Goal: Answer question/provide support

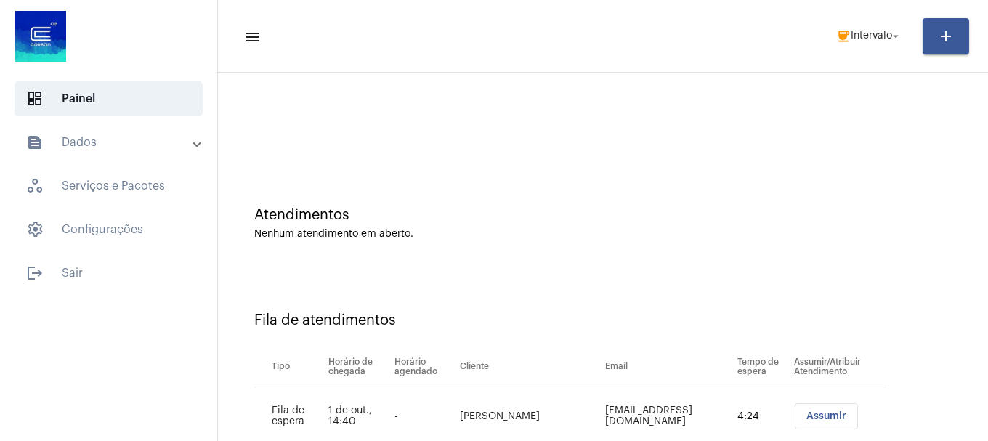
click at [842, 244] on div "Atendimentos Nenhum atendimento em aberto." at bounding box center [602, 215] width 755 height 105
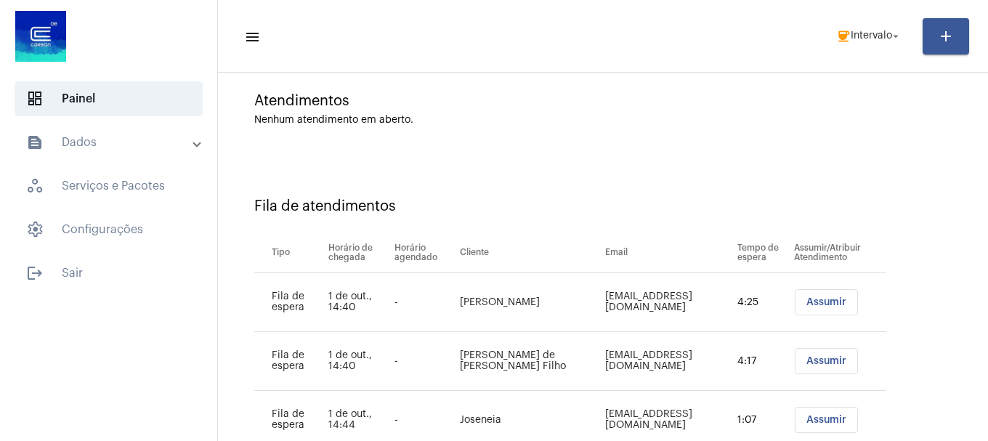
scroll to position [162, 0]
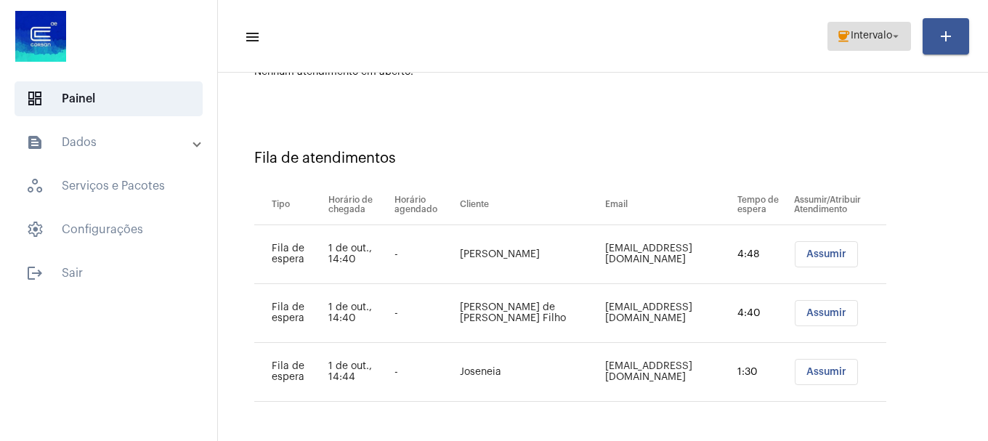
click at [883, 30] on span "coffee Intervalo arrow_drop_down" at bounding box center [869, 36] width 66 height 26
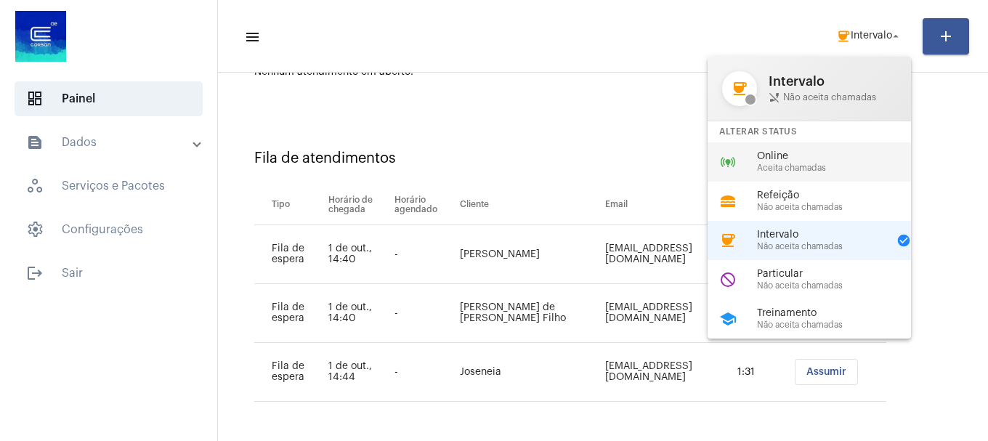
click at [797, 168] on span "Aceita chamadas" at bounding box center [840, 167] width 166 height 9
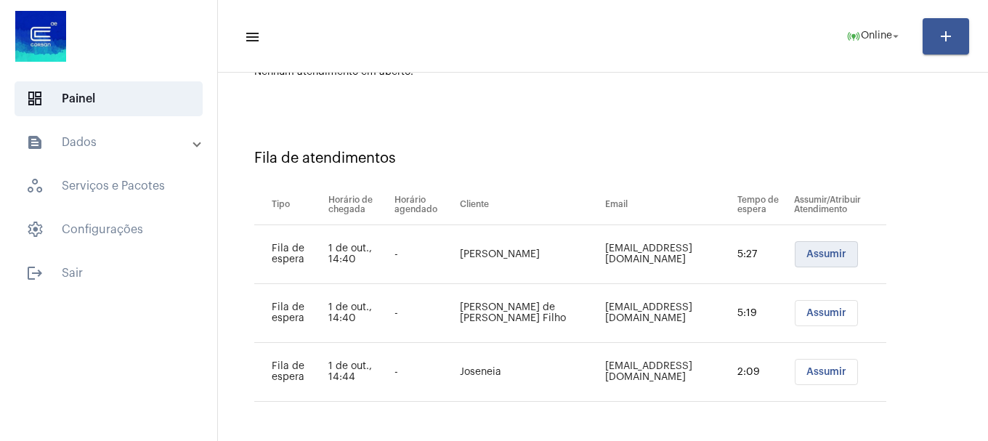
click at [806, 256] on span "Assumir" at bounding box center [826, 254] width 40 height 10
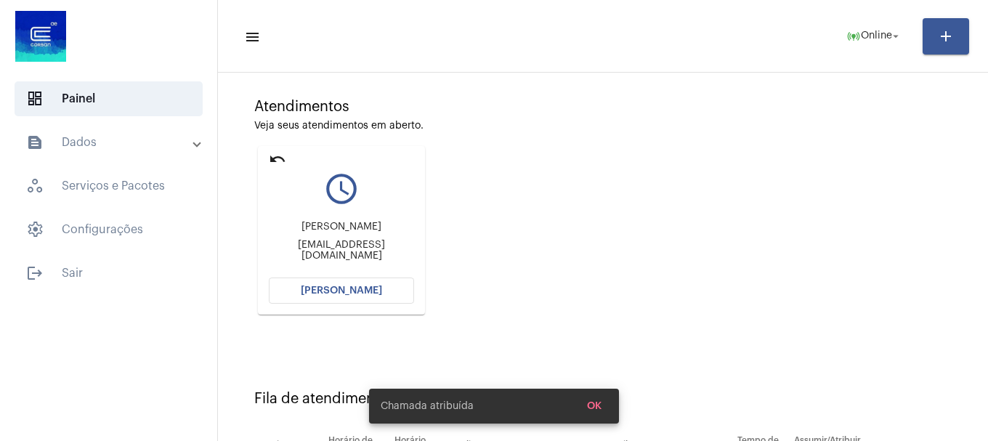
scroll to position [176, 0]
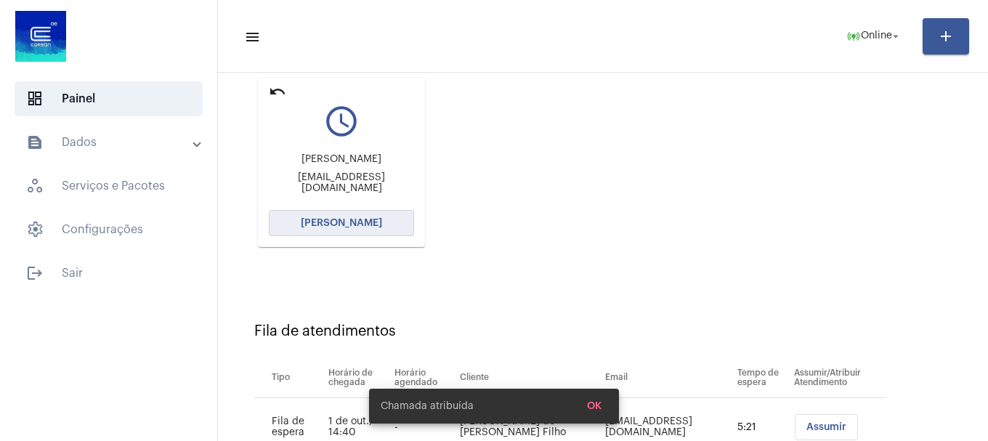
click at [392, 224] on button "[PERSON_NAME]" at bounding box center [341, 223] width 145 height 26
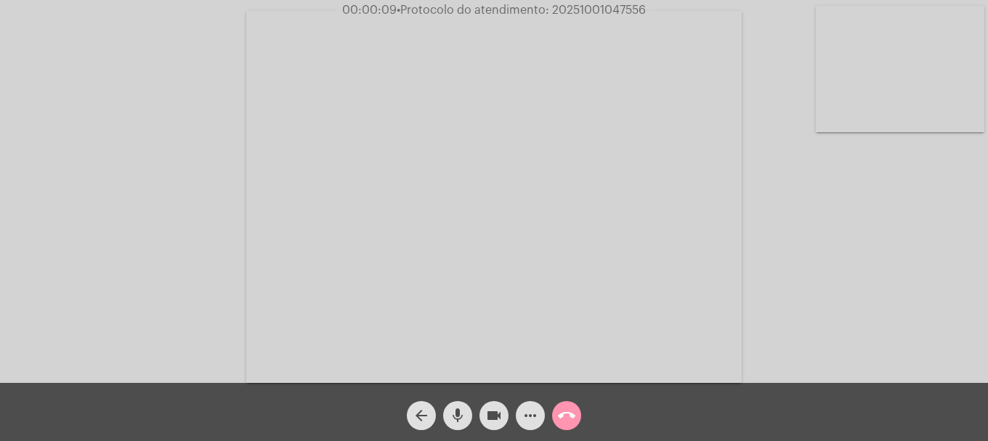
click at [467, 412] on button "mic" at bounding box center [457, 415] width 29 height 29
click at [456, 415] on mat-icon "mic_off" at bounding box center [457, 415] width 17 height 17
click at [648, 422] on div "arrow_back mic videocam more_horiz call_end" at bounding box center [494, 412] width 988 height 58
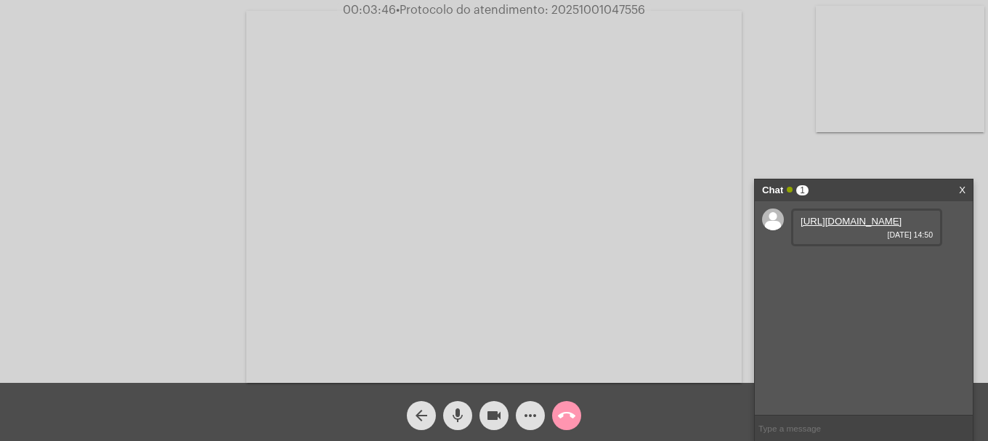
click at [879, 227] on link "https://neft-transfer-bucket.s3.amazonaws.com/temp-d98bdd1d-d819-a49b-95c5-a750…" at bounding box center [850, 221] width 101 height 11
click at [842, 268] on link "https://neft-transfer-bucket.s3.amazonaws.com/temp-50054b3b-b562-4fde-d5b1-c819…" at bounding box center [850, 262] width 101 height 11
click at [455, 417] on mat-icon "mic" at bounding box center [457, 415] width 17 height 17
click at [489, 414] on mat-icon "videocam" at bounding box center [493, 415] width 17 height 17
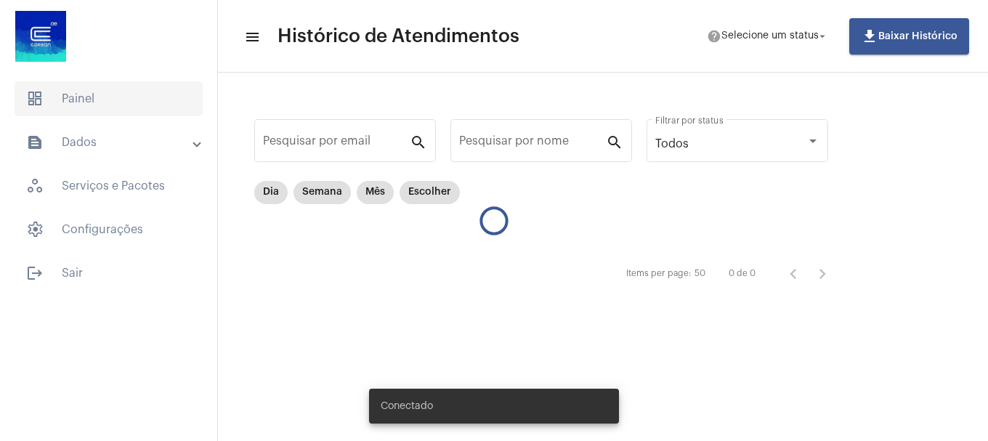
click at [113, 97] on span "dashboard Painel" at bounding box center [109, 98] width 188 height 35
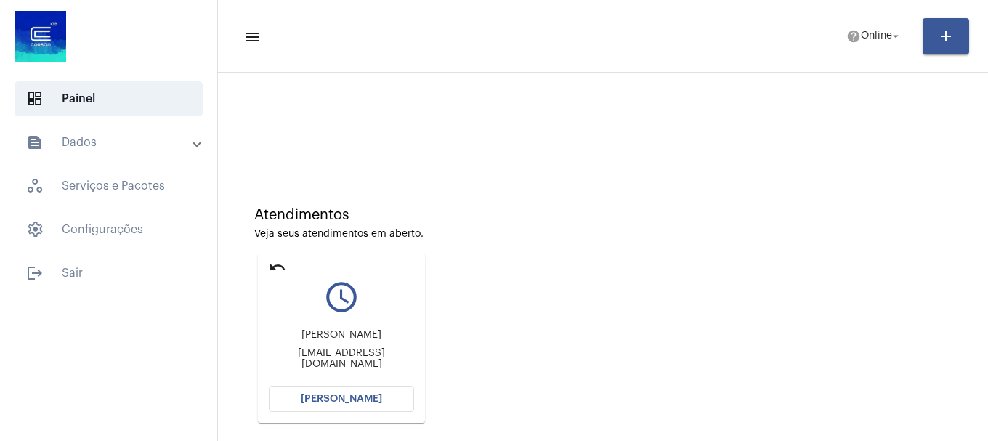
click at [334, 393] on button "[PERSON_NAME]" at bounding box center [341, 399] width 145 height 26
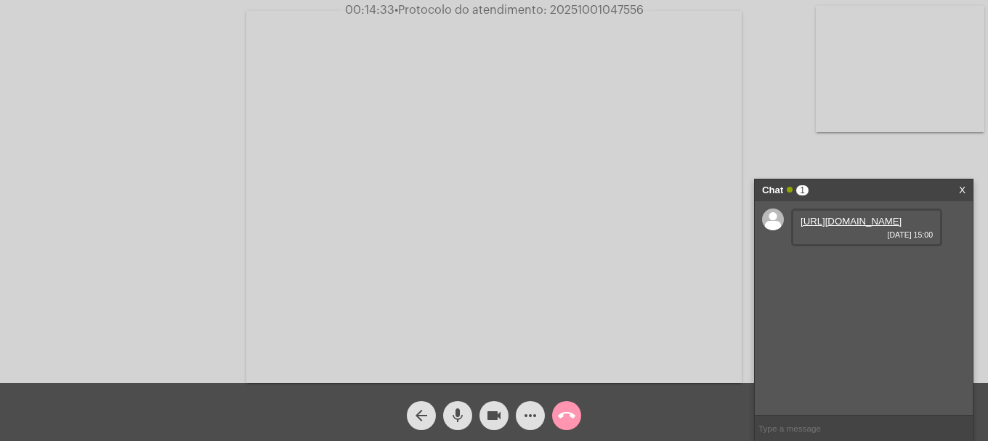
click at [839, 227] on link "https://neft-transfer-bucket.s3.amazonaws.com/temp-1bfeadb1-8af2-c9e5-6b68-222a…" at bounding box center [850, 221] width 101 height 11
click at [467, 423] on button "mic" at bounding box center [457, 415] width 29 height 29
click at [487, 417] on mat-icon "videocam" at bounding box center [493, 415] width 17 height 17
click at [487, 415] on mat-icon "videocam_off" at bounding box center [493, 415] width 17 height 17
click at [458, 412] on mat-icon "mic_off" at bounding box center [457, 415] width 17 height 17
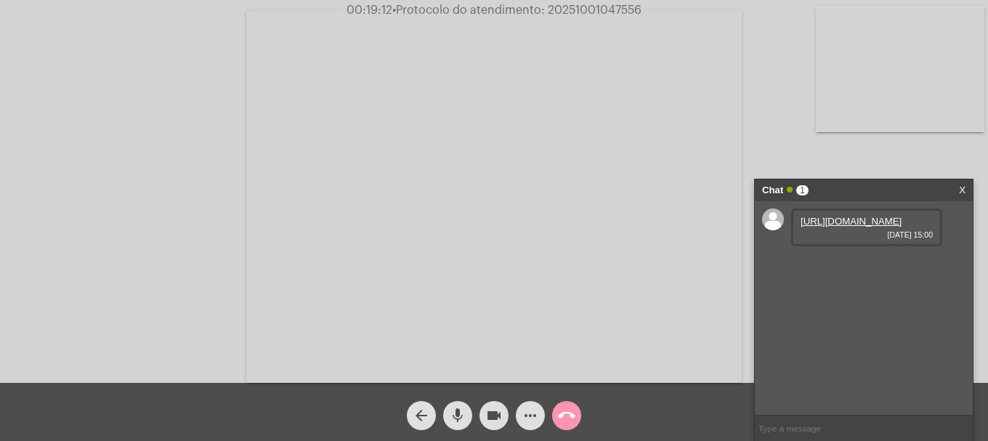
click at [572, 14] on span "• Protocolo do atendimento: 20251001047556" at bounding box center [516, 10] width 249 height 12
copy span "20251001047556"
click at [829, 424] on input "text" at bounding box center [864, 427] width 218 height 25
paste input "20251001047556"
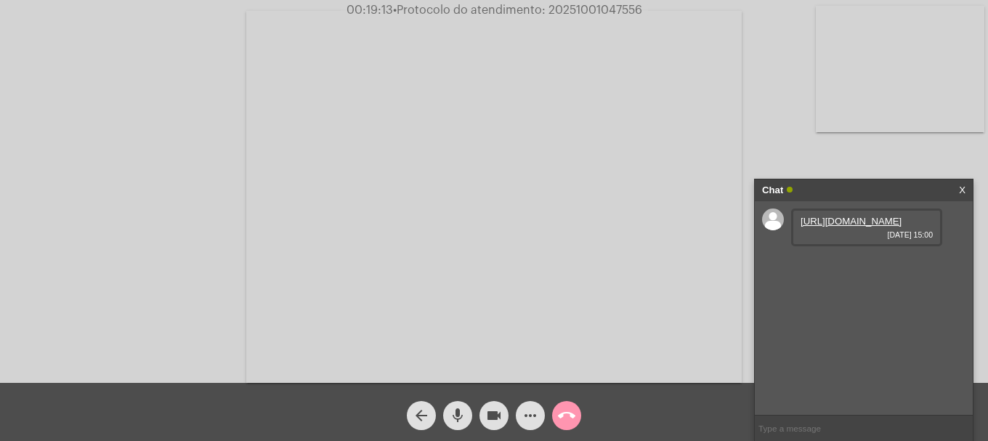
type input "20251001047556"
click at [561, 411] on mat-icon "call_end" at bounding box center [566, 415] width 17 height 17
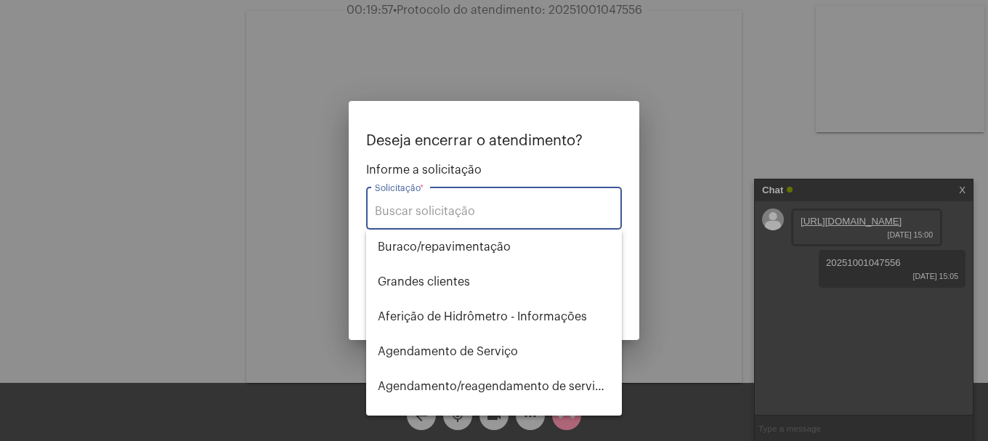
click at [510, 208] on input "Solicitação *" at bounding box center [494, 211] width 238 height 13
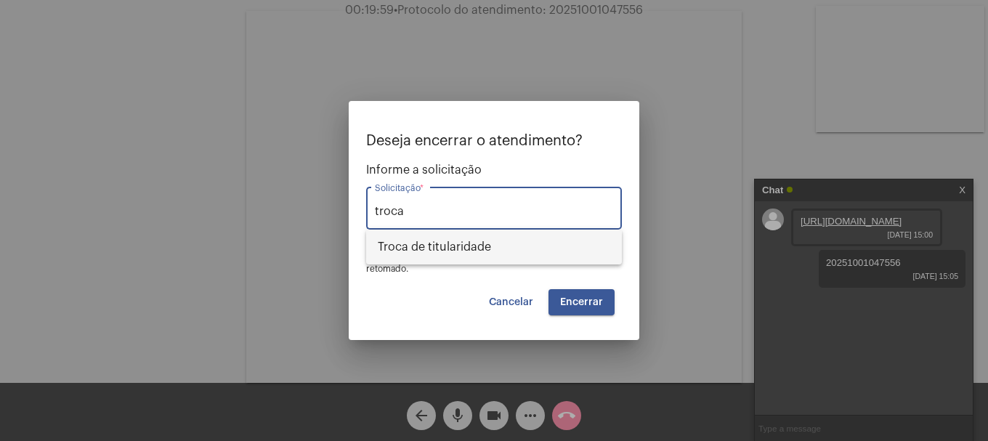
click at [513, 238] on span "Troca de titularidade" at bounding box center [494, 246] width 232 height 35
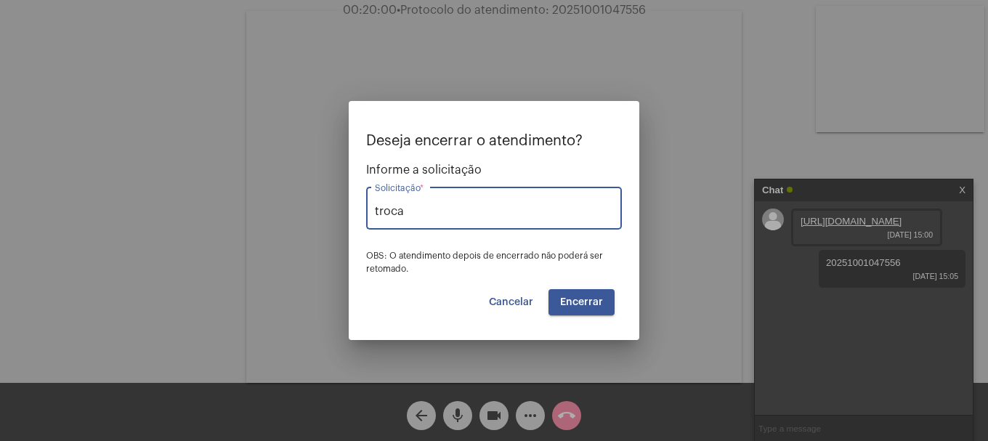
type input "Troca de titularidade"
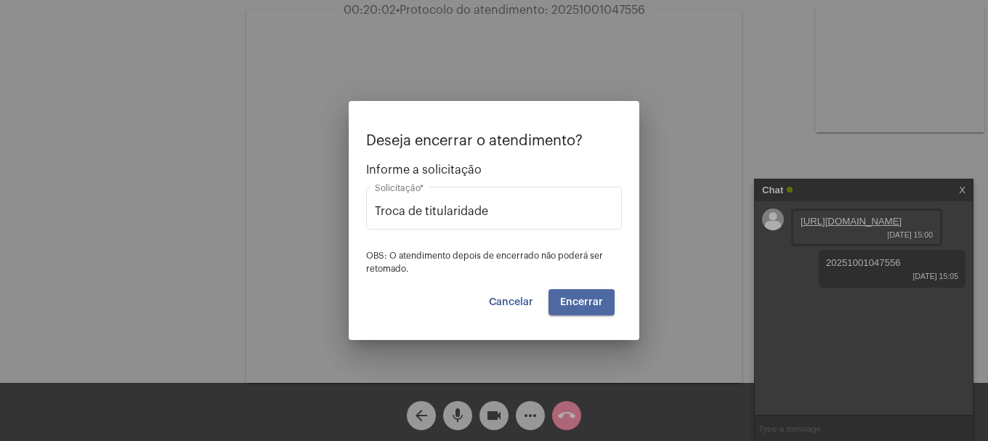
click at [572, 307] on button "Encerrar" at bounding box center [581, 302] width 66 height 26
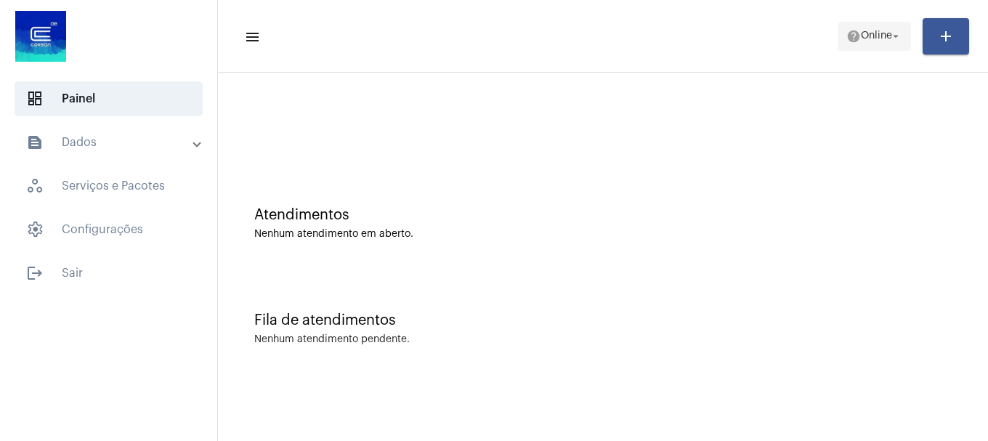
click at [865, 24] on span "help Online arrow_drop_down" at bounding box center [874, 36] width 56 height 26
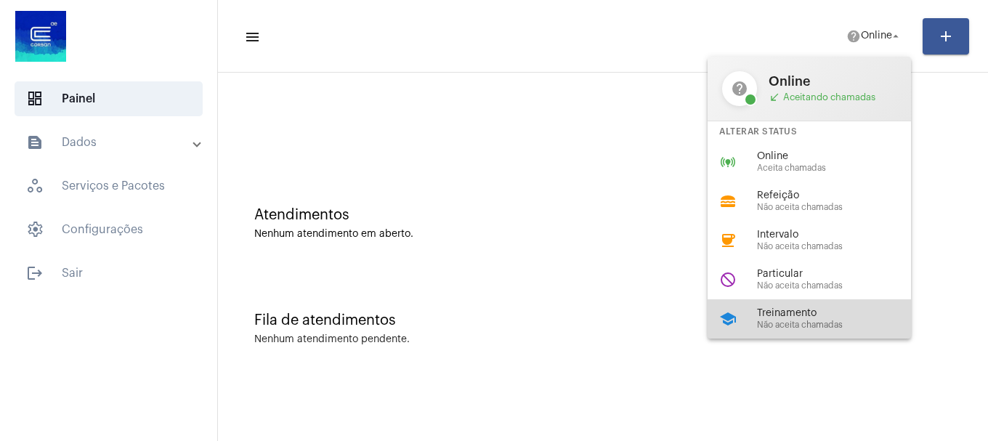
click at [850, 318] on span "Treinamento" at bounding box center [840, 313] width 166 height 11
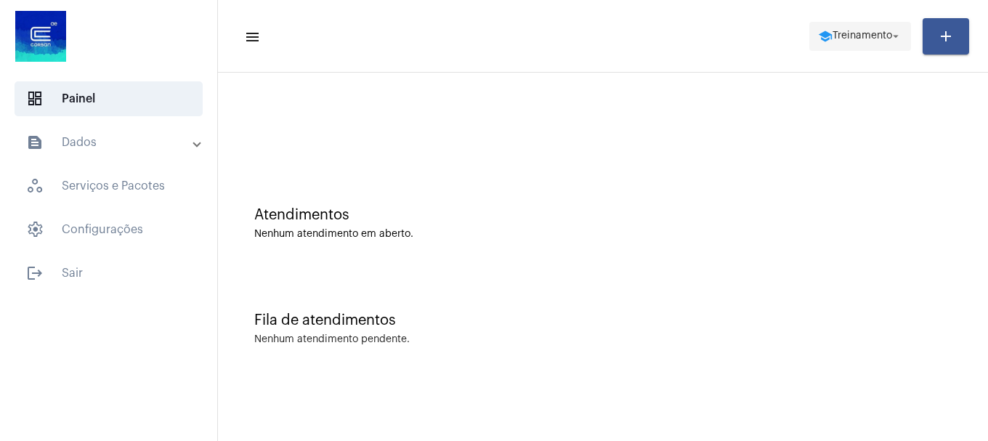
click at [853, 39] on span "Treinamento" at bounding box center [862, 36] width 60 height 10
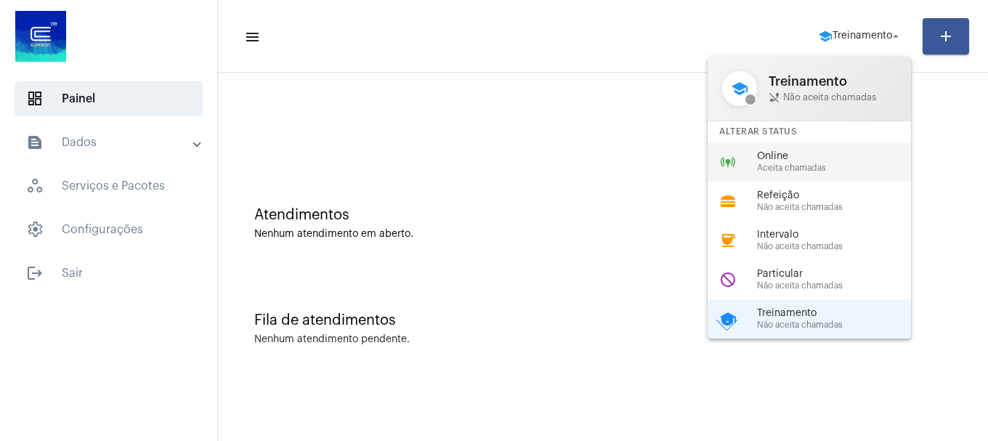
click at [817, 146] on div "online_prediction Online Aceita chamadas" at bounding box center [820, 161] width 227 height 39
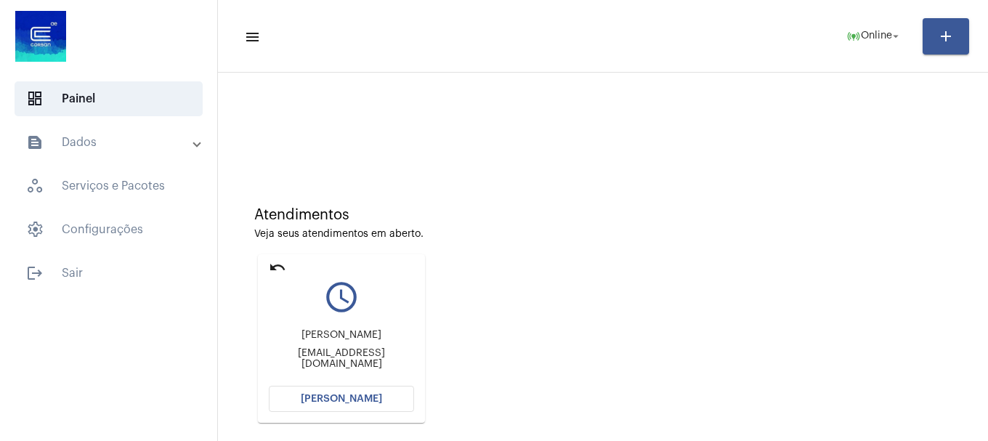
scroll to position [73, 0]
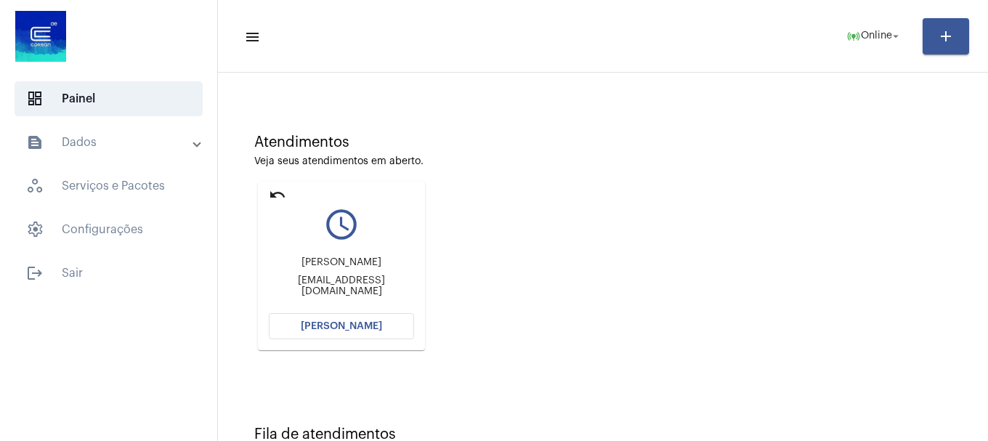
click at [341, 330] on span "[PERSON_NAME]" at bounding box center [341, 326] width 81 height 10
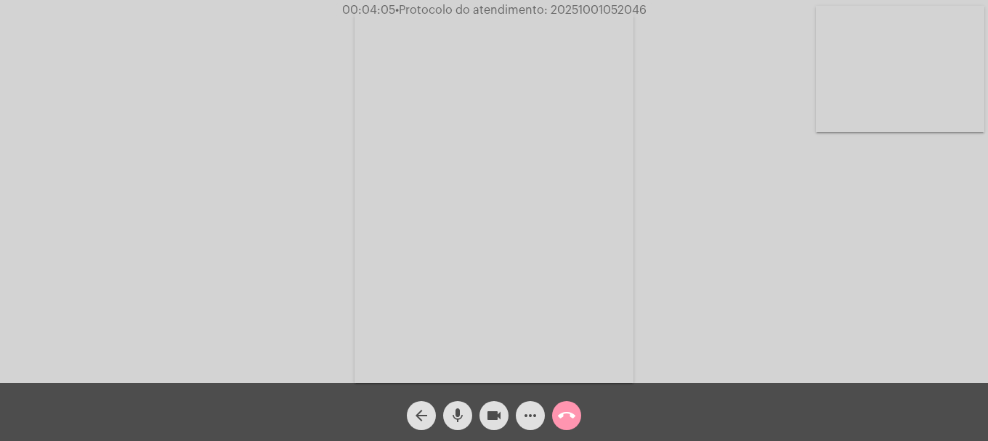
click at [537, 416] on mat-icon "more_horiz" at bounding box center [529, 415] width 17 height 17
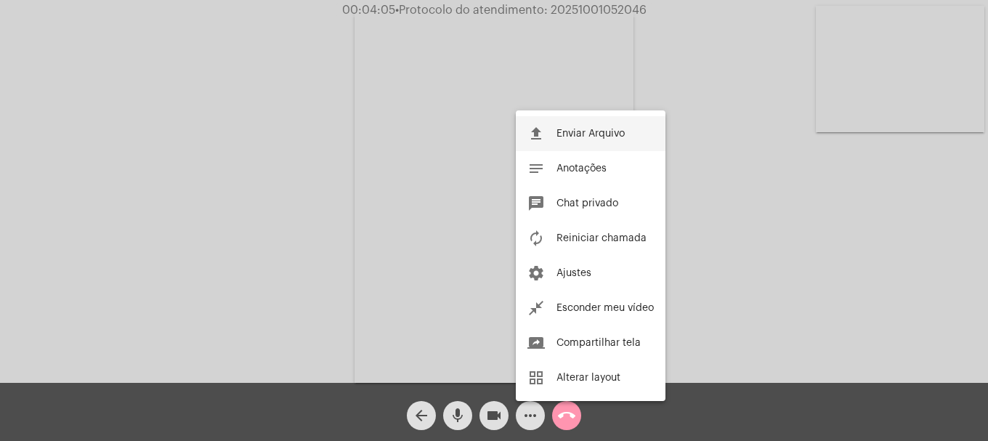
click at [584, 132] on span "Enviar Arquivo" at bounding box center [590, 134] width 68 height 10
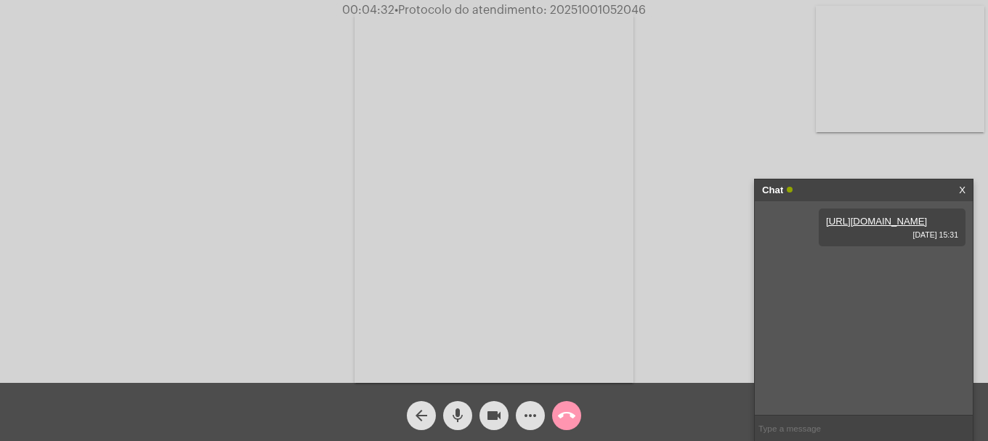
click at [442, 426] on div "mic" at bounding box center [457, 412] width 36 height 36
click at [486, 414] on mat-icon "videocam" at bounding box center [493, 415] width 17 height 17
click at [487, 410] on mat-icon "videocam_off" at bounding box center [493, 415] width 17 height 17
click at [457, 420] on mat-icon "mic_off" at bounding box center [457, 415] width 17 height 17
click at [460, 418] on mat-icon "mic" at bounding box center [457, 415] width 17 height 17
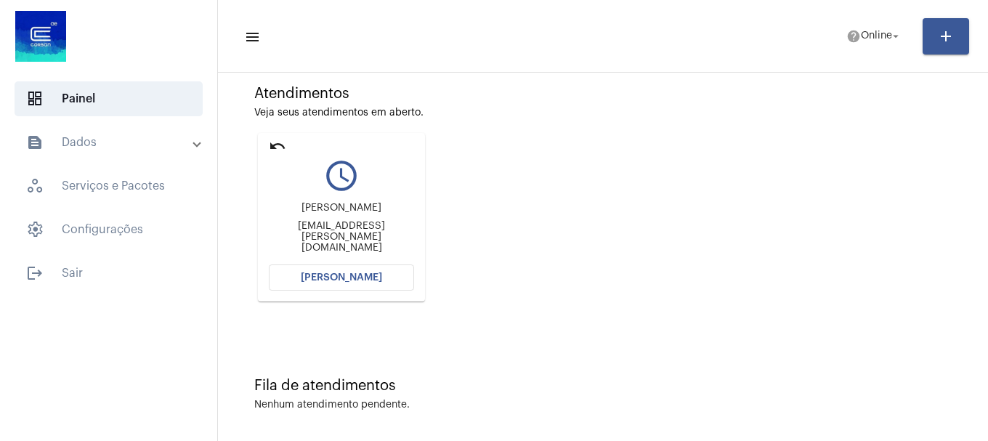
scroll to position [127, 0]
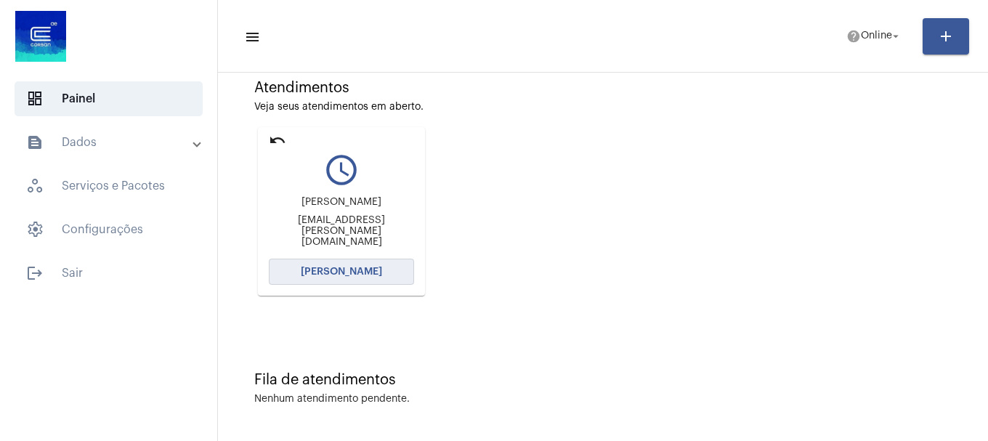
click at [388, 278] on button "[PERSON_NAME]" at bounding box center [341, 272] width 145 height 26
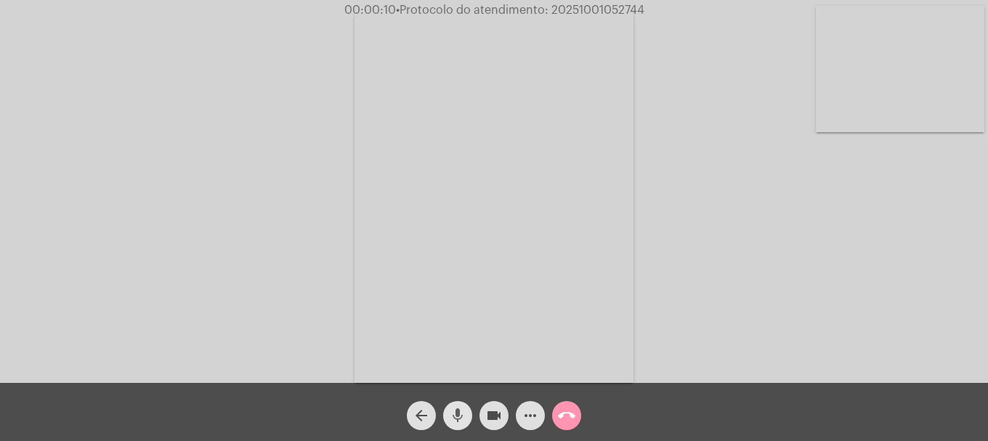
click at [463, 408] on mat-icon "mic" at bounding box center [457, 415] width 17 height 17
click at [463, 408] on mat-icon "mic_off" at bounding box center [457, 415] width 17 height 17
click at [460, 408] on mat-icon "mic" at bounding box center [457, 415] width 17 height 17
click at [460, 408] on mat-icon "mic_off" at bounding box center [457, 415] width 17 height 17
click at [451, 407] on mat-icon "mic" at bounding box center [457, 415] width 17 height 17
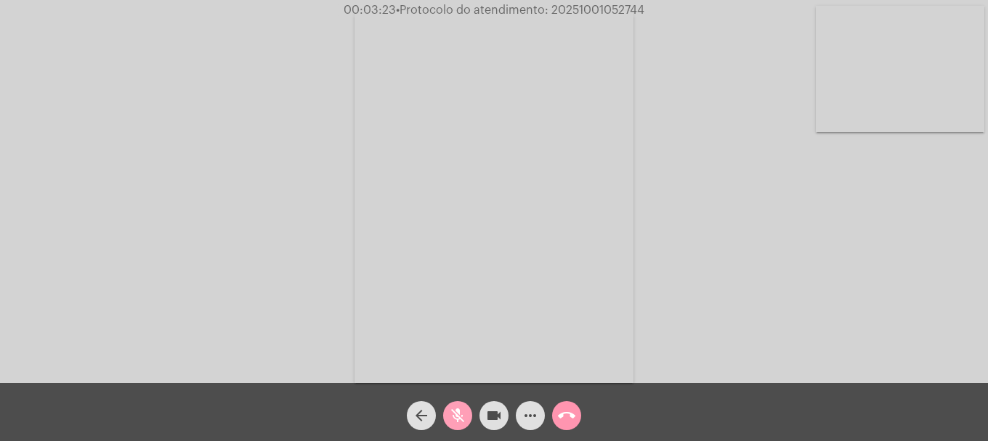
click at [451, 407] on mat-icon "mic_off" at bounding box center [457, 415] width 17 height 17
click at [458, 414] on mat-icon "mic" at bounding box center [457, 415] width 17 height 17
click at [458, 414] on mat-icon "mic_off" at bounding box center [457, 415] width 17 height 17
click at [84, 179] on div "Acessando Câmera e Microfone..." at bounding box center [493, 195] width 985 height 383
click at [538, 422] on mat-icon "more_horiz" at bounding box center [529, 415] width 17 height 17
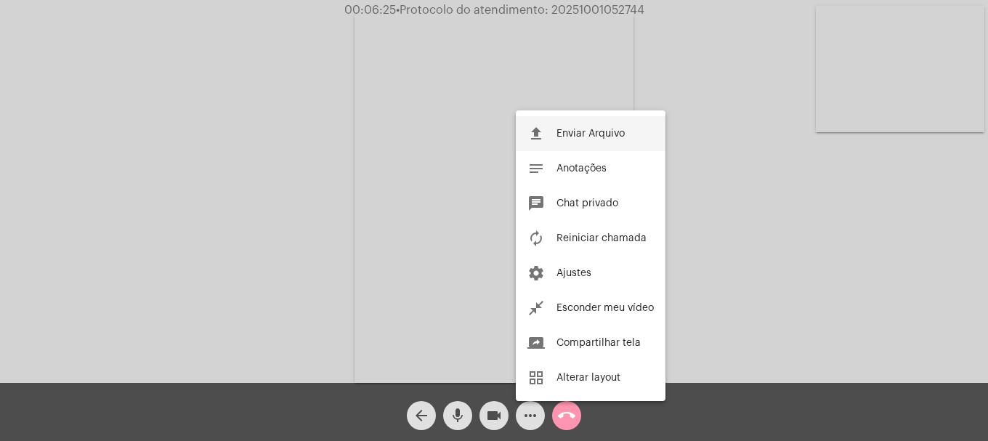
click at [583, 139] on button "file_upload Enviar Arquivo" at bounding box center [591, 133] width 150 height 35
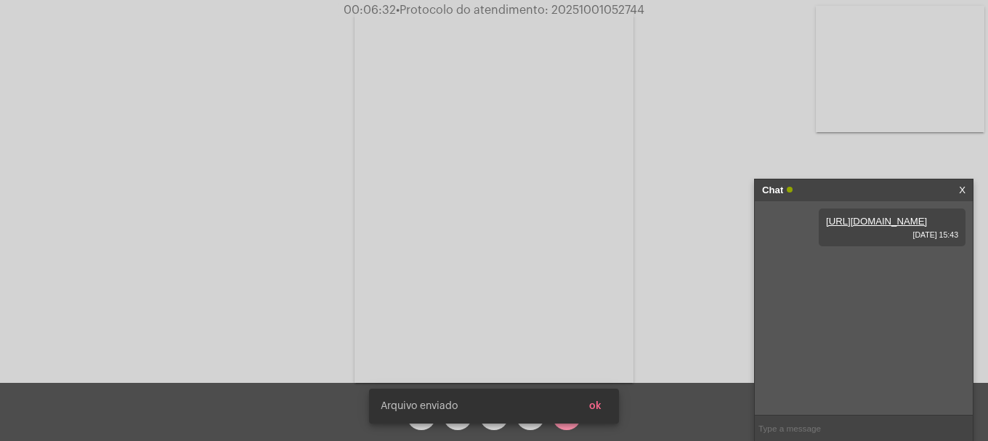
click at [589, 401] on span "ok" at bounding box center [595, 406] width 12 height 10
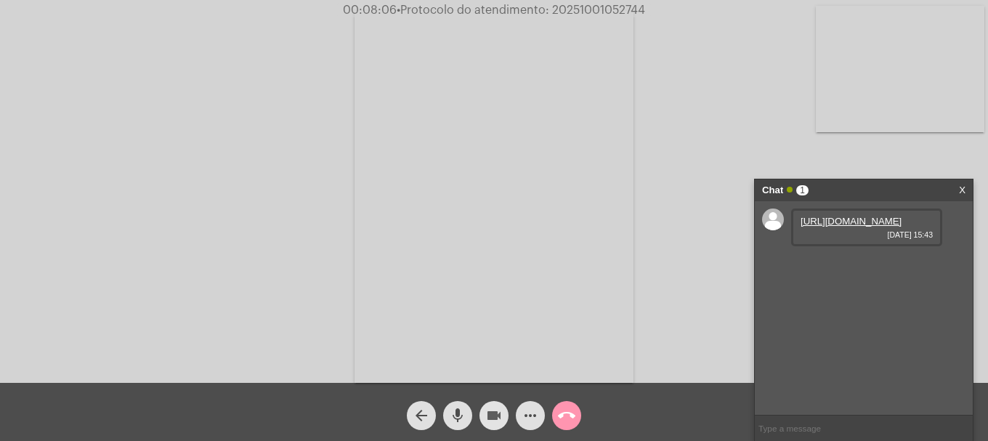
click at [502, 416] on mat-icon "videocam" at bounding box center [493, 415] width 17 height 17
click at [452, 417] on mat-icon "mic" at bounding box center [457, 415] width 17 height 17
click at [489, 408] on mat-icon "videocam_off" at bounding box center [493, 415] width 17 height 17
click at [463, 423] on mat-icon "mic_off" at bounding box center [457, 415] width 17 height 17
click at [482, 409] on button "videocam" at bounding box center [493, 415] width 29 height 29
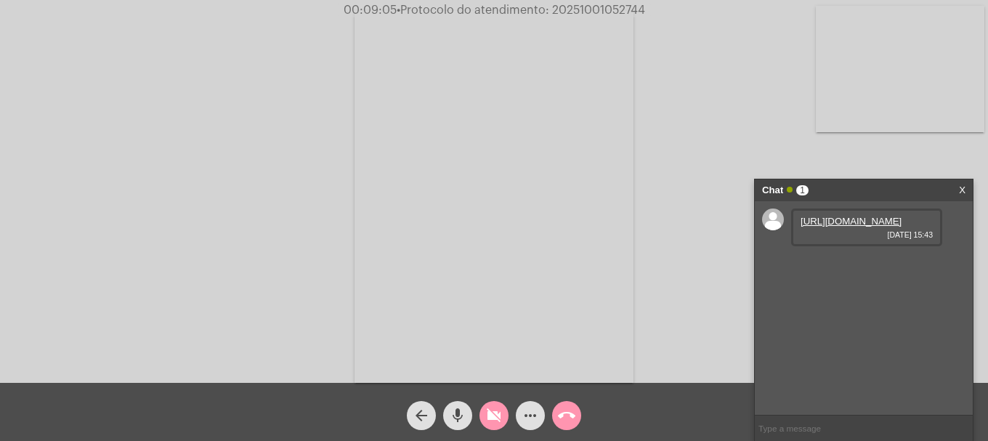
click at [463, 409] on mat-icon "mic" at bounding box center [457, 415] width 17 height 17
drag, startPoint x: 503, startPoint y: 413, endPoint x: 484, endPoint y: 414, distance: 18.9
click at [503, 413] on button "videocam_off" at bounding box center [493, 415] width 29 height 29
click at [465, 412] on mat-icon "mic_off" at bounding box center [457, 415] width 17 height 17
click at [460, 417] on mat-icon "mic" at bounding box center [457, 415] width 17 height 17
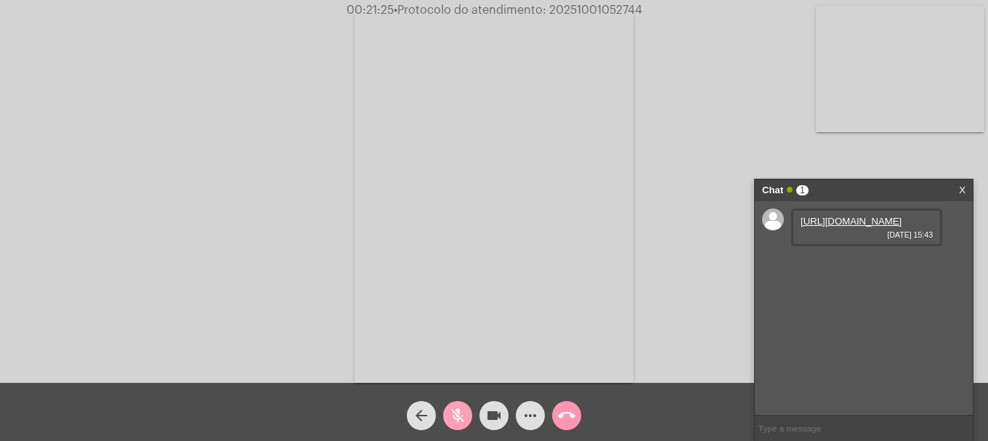
click at [460, 409] on mat-icon "mic_off" at bounding box center [457, 415] width 17 height 17
click at [455, 417] on mat-icon "mic" at bounding box center [457, 415] width 17 height 17
click at [709, 261] on div "Acessando Câmera e Microfone..." at bounding box center [493, 195] width 985 height 383
click at [465, 408] on mat-icon "mic_off" at bounding box center [457, 415] width 17 height 17
click at [448, 418] on button "mic" at bounding box center [457, 415] width 29 height 29
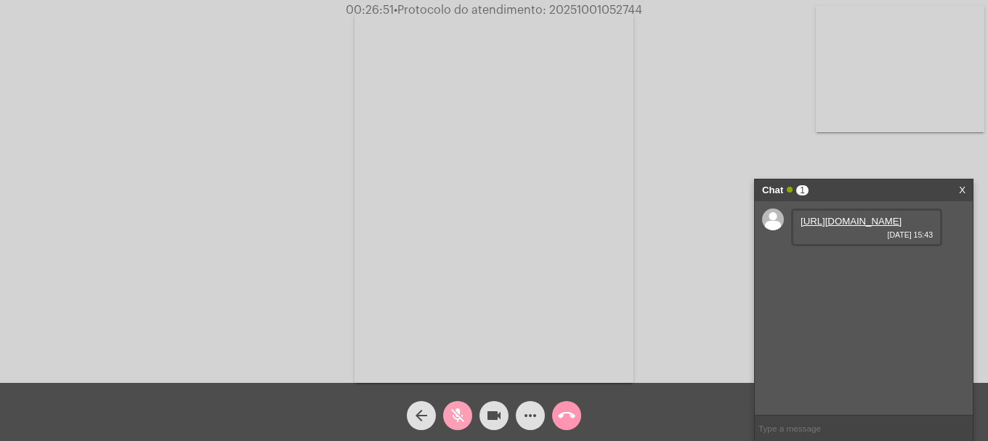
click at [448, 418] on button "mic_off" at bounding box center [457, 415] width 29 height 29
click at [483, 405] on button "videocam" at bounding box center [493, 415] width 29 height 29
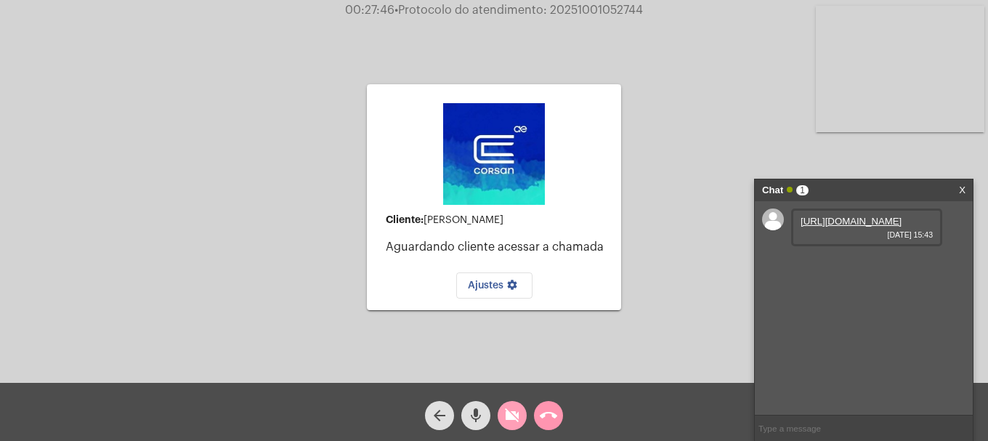
click at [516, 418] on mat-icon "videocam_off" at bounding box center [511, 415] width 17 height 17
click at [568, 15] on span "• Protocolo do atendimento: 20251001052744" at bounding box center [518, 10] width 248 height 12
copy span "20251001052744"
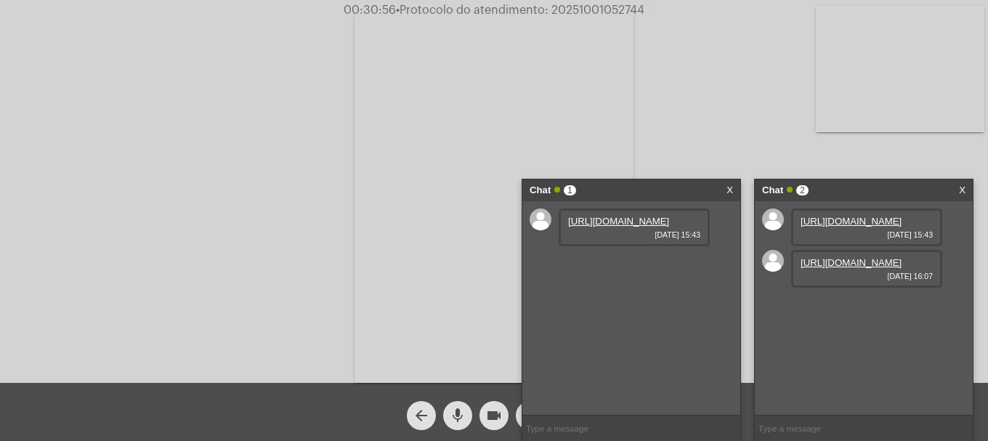
click at [724, 191] on div "Chat 1 X" at bounding box center [631, 190] width 218 height 22
click at [868, 268] on link "https://neft-transfer-bucket.s3.amazonaws.com/temp-55742b46-ef89-0267-756f-b0bd…" at bounding box center [850, 262] width 101 height 11
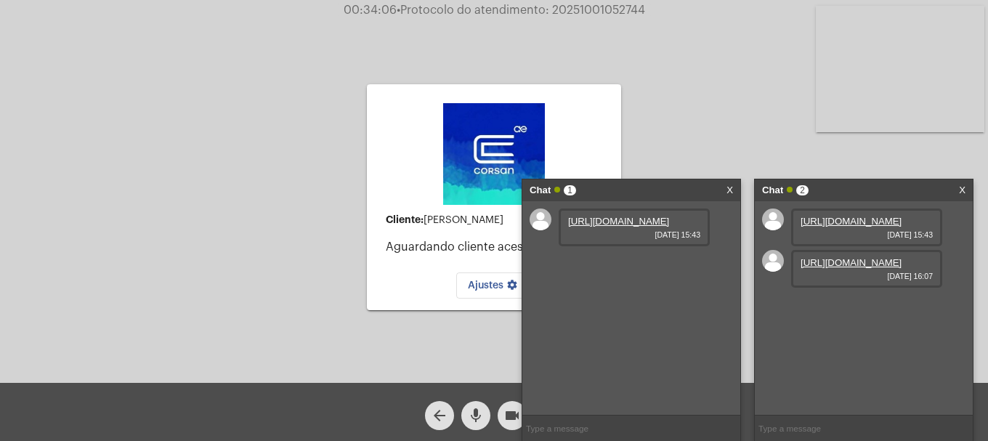
click at [113, 86] on div "Cliente: Kelen Meireles Aguardando cliente acessar a chamada Ajustes settings A…" at bounding box center [493, 195] width 985 height 383
click at [121, 94] on div "Cliente: Kelen Meireles Aguardando cliente acessar a chamada Ajustes settings A…" at bounding box center [493, 195] width 985 height 383
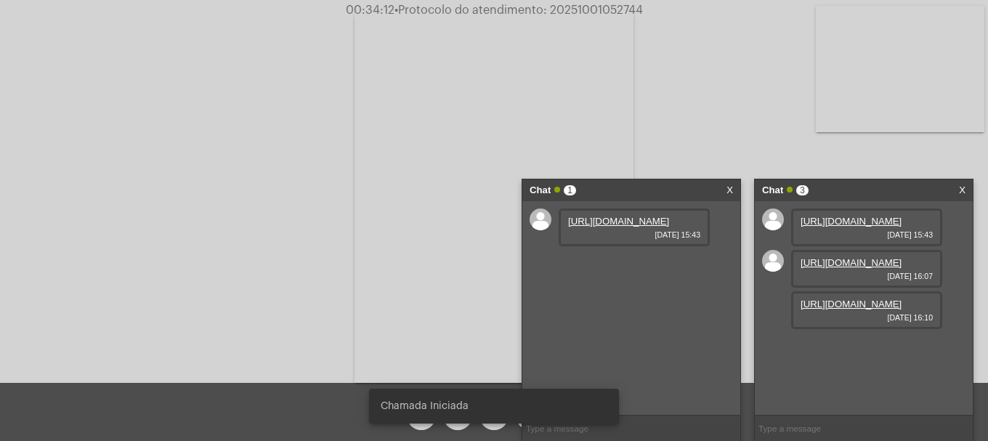
scroll to position [12, 0]
click at [843, 309] on link "https://neft-transfer-bucket.s3.amazonaws.com/temp-6a2187de-5adf-0798-b51f-78c7…" at bounding box center [850, 303] width 101 height 11
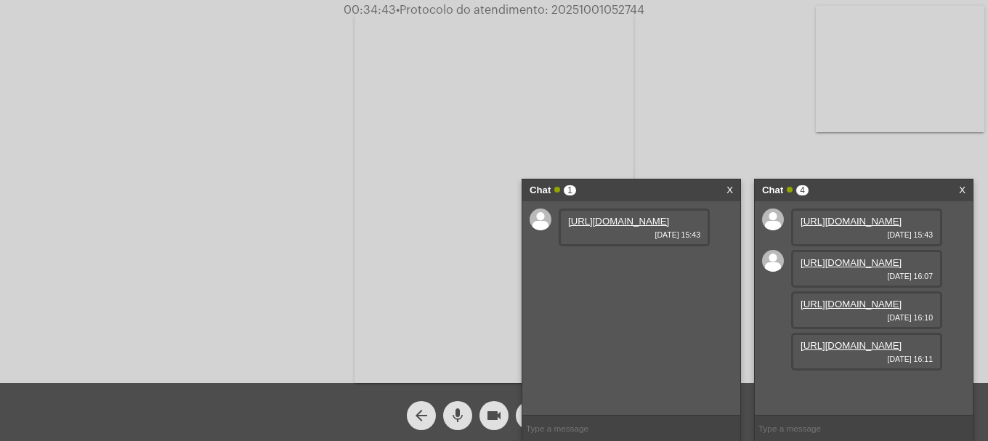
scroll to position [86, 0]
click at [810, 351] on link "https://neft-transfer-bucket.s3.amazonaws.com/temp-752263b9-8795-1865-12d8-439a…" at bounding box center [850, 345] width 101 height 11
click at [734, 186] on div "Chat 1 X" at bounding box center [631, 190] width 218 height 22
click at [731, 184] on link "X" at bounding box center [729, 190] width 7 height 22
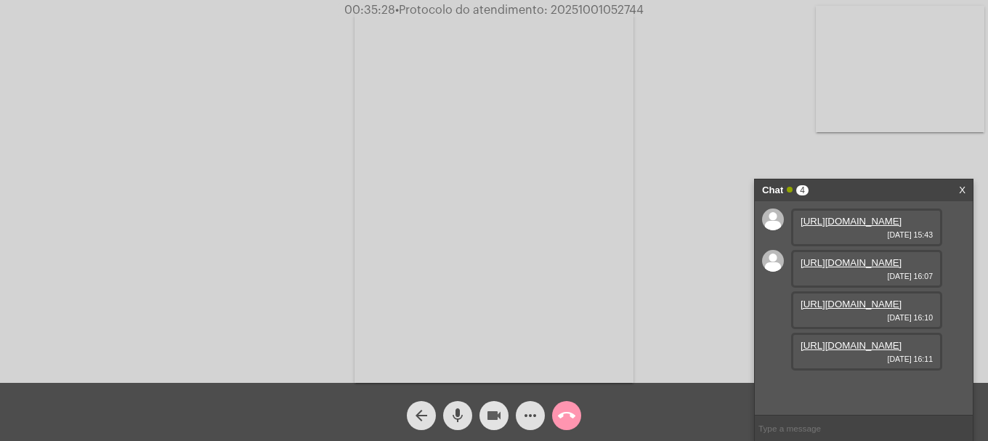
click at [488, 415] on mat-icon "videocam" at bounding box center [493, 415] width 17 height 17
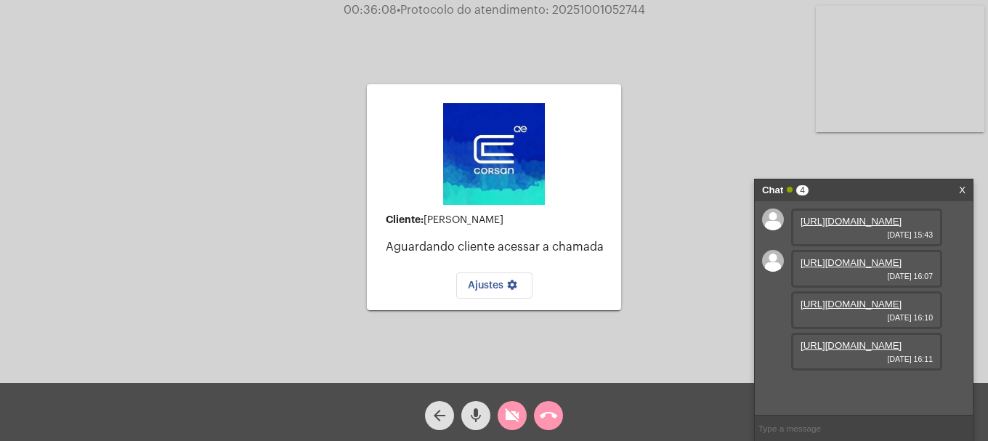
click at [511, 410] on mat-icon "videocam_off" at bounding box center [511, 415] width 17 height 17
click at [507, 417] on mat-icon "videocam" at bounding box center [511, 415] width 17 height 17
click at [516, 416] on mat-icon "videocam_off" at bounding box center [511, 415] width 17 height 17
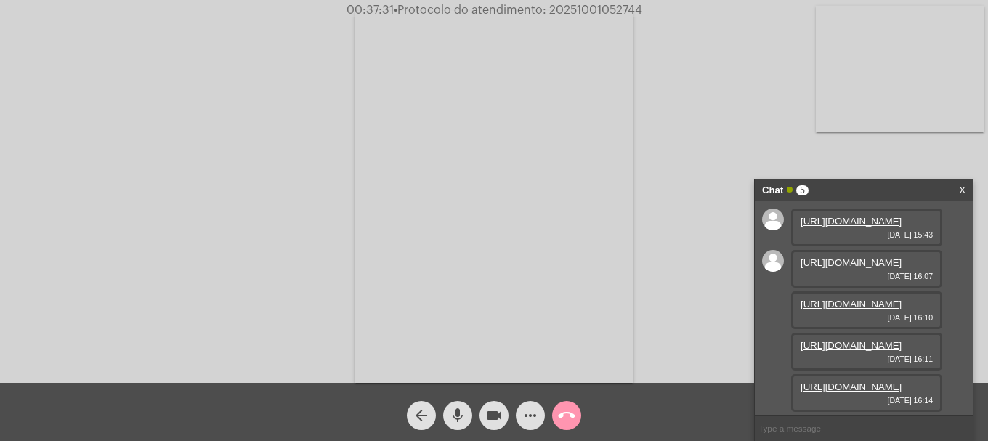
scroll to position [160, 0]
click at [839, 381] on link "https://neft-transfer-bucket.s3.amazonaws.com/temp-64738fac-aeb8-5d10-57d2-419f…" at bounding box center [850, 386] width 101 height 11
click at [599, 7] on span "• Protocolo do atendimento: 20251001052744" at bounding box center [518, 10] width 248 height 12
copy span "20251001052744"
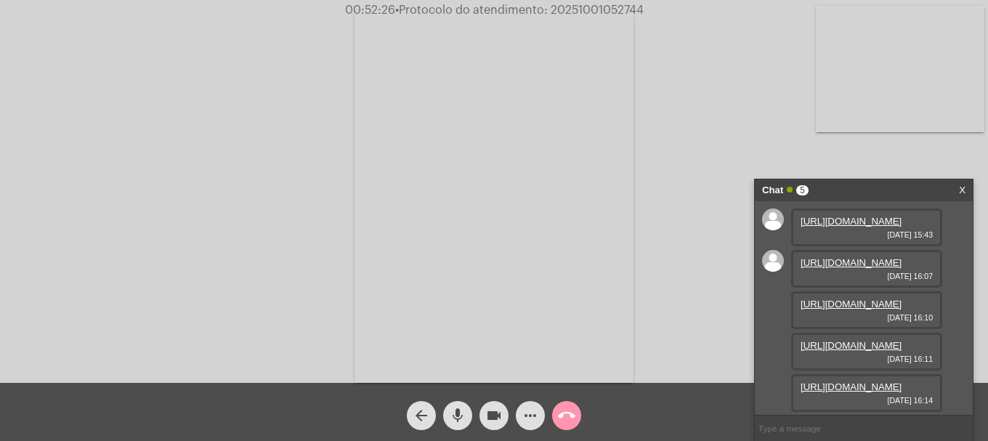
click at [816, 425] on input "text" at bounding box center [864, 427] width 218 height 25
paste input "20251001052744"
type input "20251001052744"
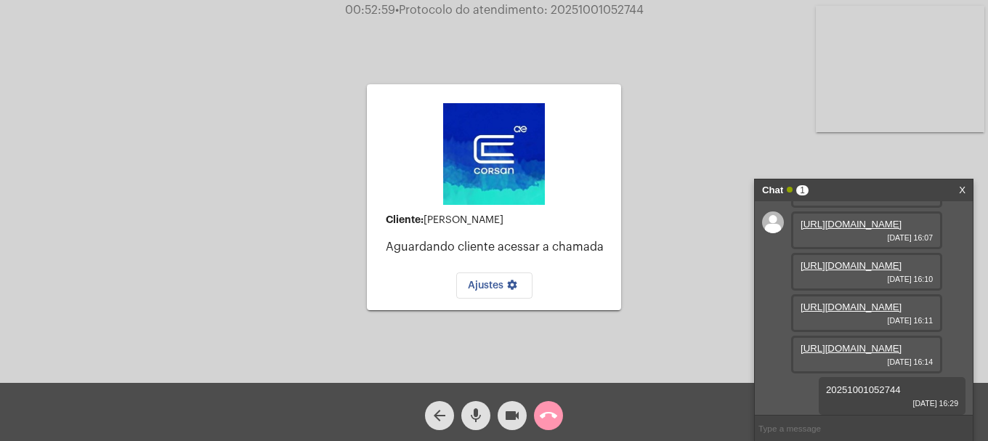
scroll to position [202, 0]
type input "seu protocolo"
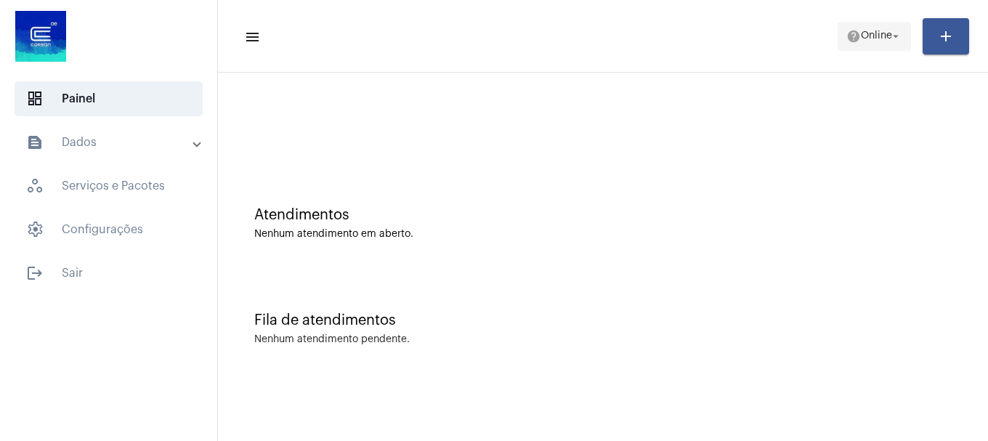
click at [874, 38] on span "Online" at bounding box center [876, 36] width 31 height 10
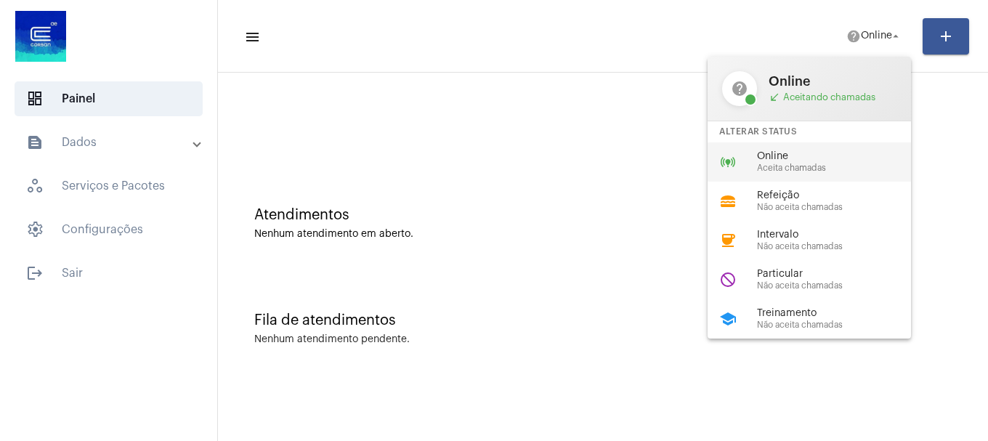
click at [830, 174] on div "online_prediction Online Aceita chamadas" at bounding box center [820, 161] width 227 height 39
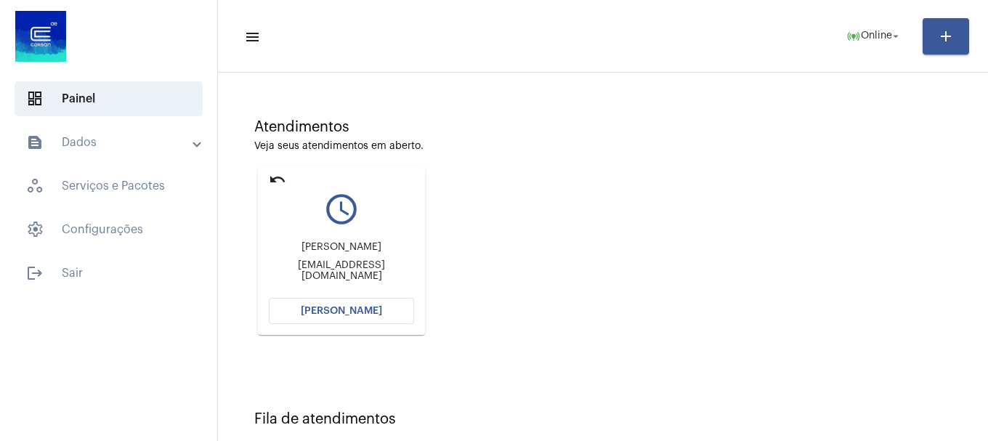
scroll to position [86, 0]
click at [365, 307] on button "[PERSON_NAME]" at bounding box center [341, 313] width 145 height 26
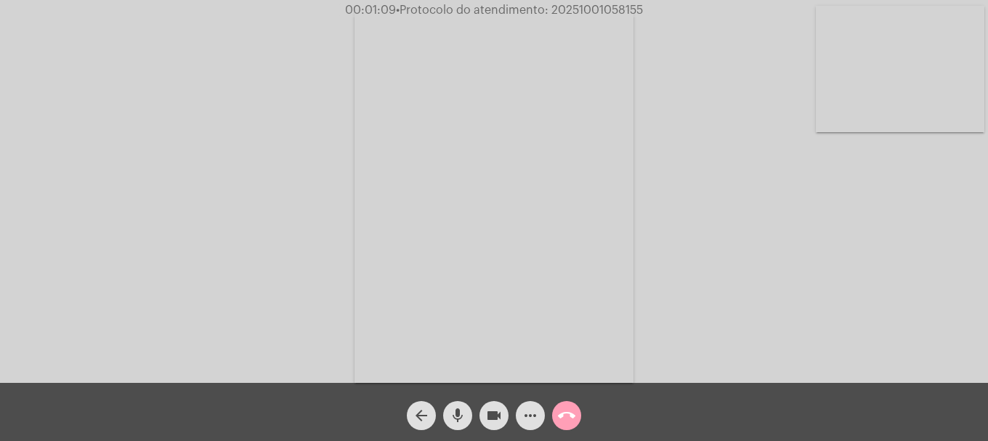
click at [573, 412] on mat-icon "call_end" at bounding box center [566, 415] width 17 height 17
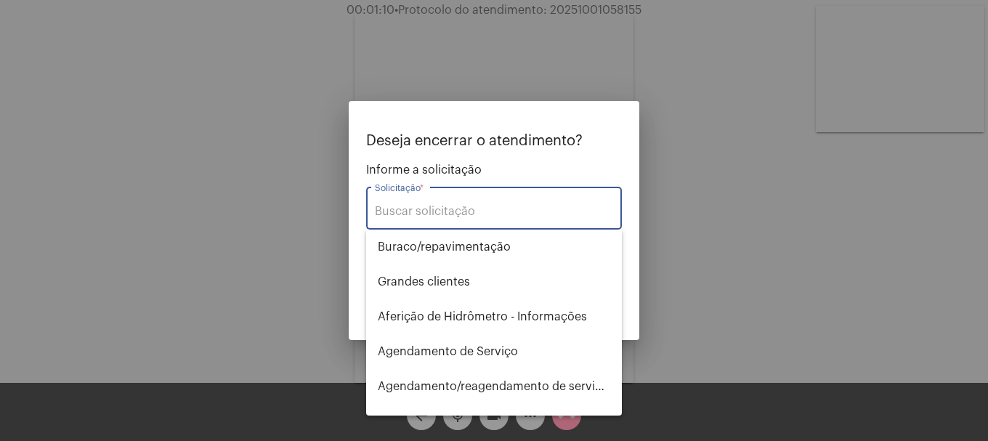
click at [482, 215] on input "Solicitação *" at bounding box center [494, 211] width 238 height 13
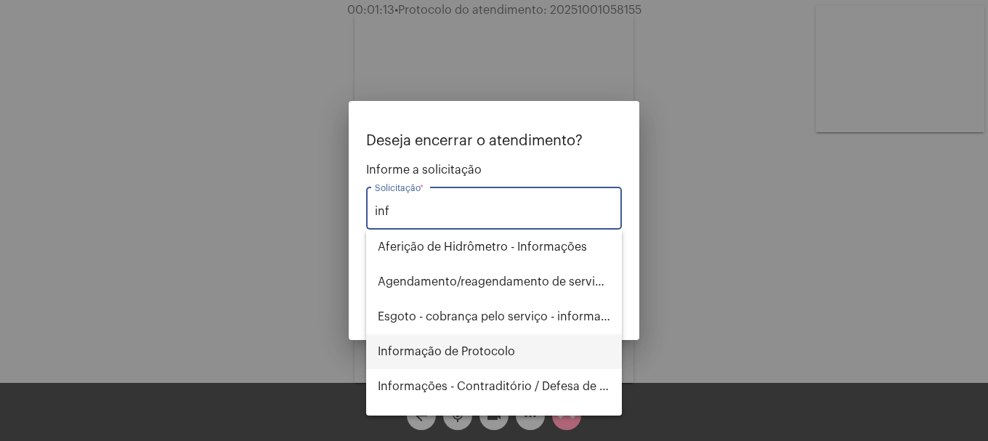
click at [475, 358] on span "Informação de Protocolo" at bounding box center [494, 351] width 232 height 35
type input "Informação de Protocolo"
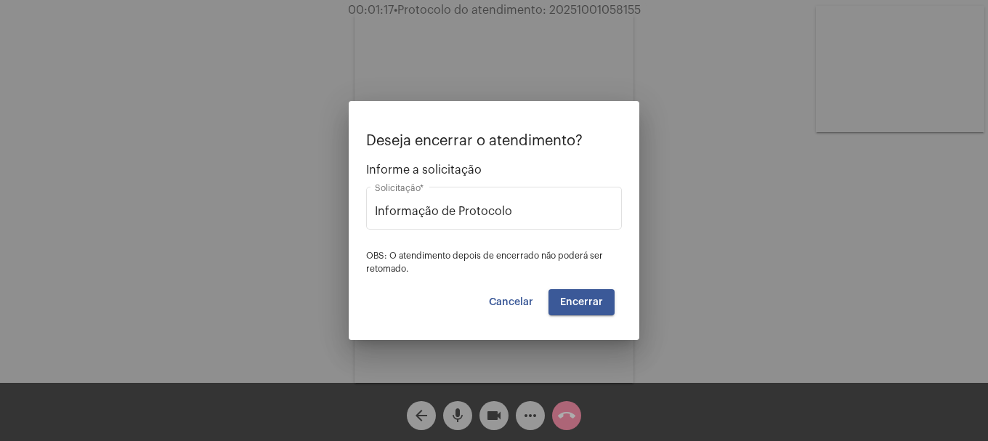
drag, startPoint x: 590, startPoint y: 130, endPoint x: 512, endPoint y: 134, distance: 77.8
click at [512, 134] on mat-dialog-container "Deseja encerrar o atendimento? Informe a solicitação Informação de Protocolo So…" at bounding box center [494, 220] width 290 height 239
click at [581, 155] on div "Deseja encerrar o atendimento? Informe a solicitação Informação de Protocolo So…" at bounding box center [494, 204] width 256 height 142
click at [601, 307] on button "Encerrar" at bounding box center [581, 302] width 66 height 26
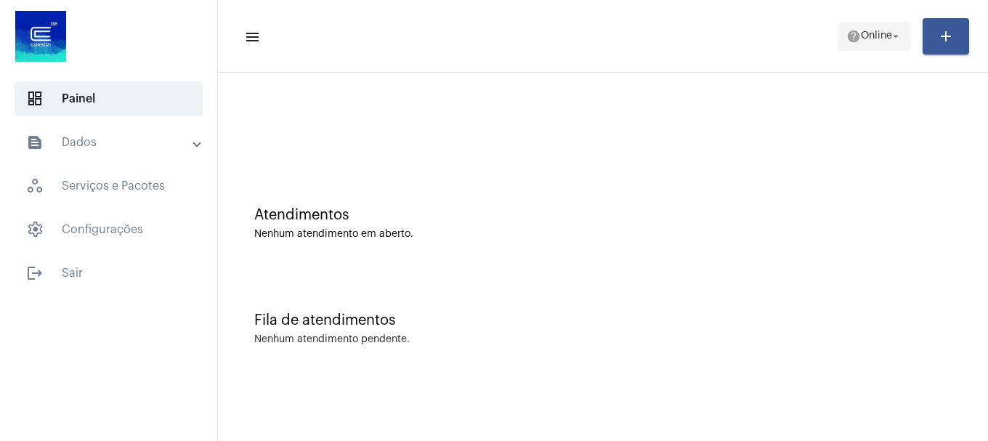
click at [873, 36] on span "Online" at bounding box center [876, 36] width 31 height 10
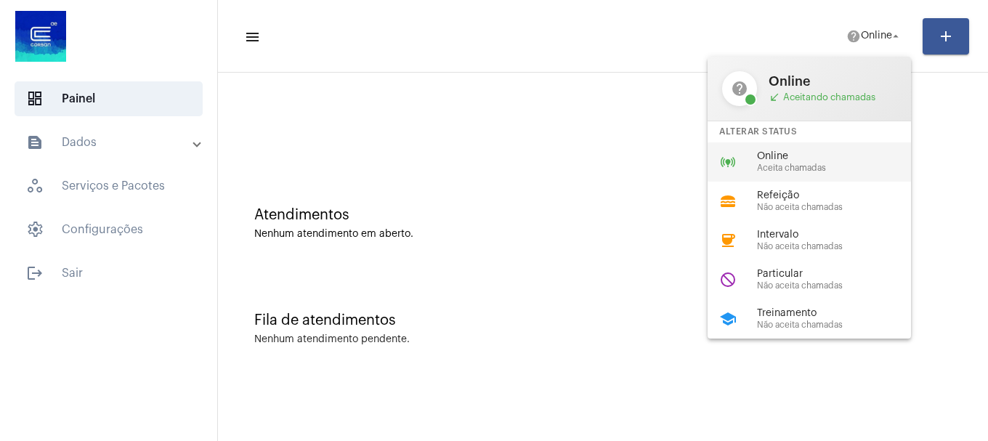
click at [749, 168] on div "online_prediction Online Aceita chamadas" at bounding box center [820, 161] width 227 height 39
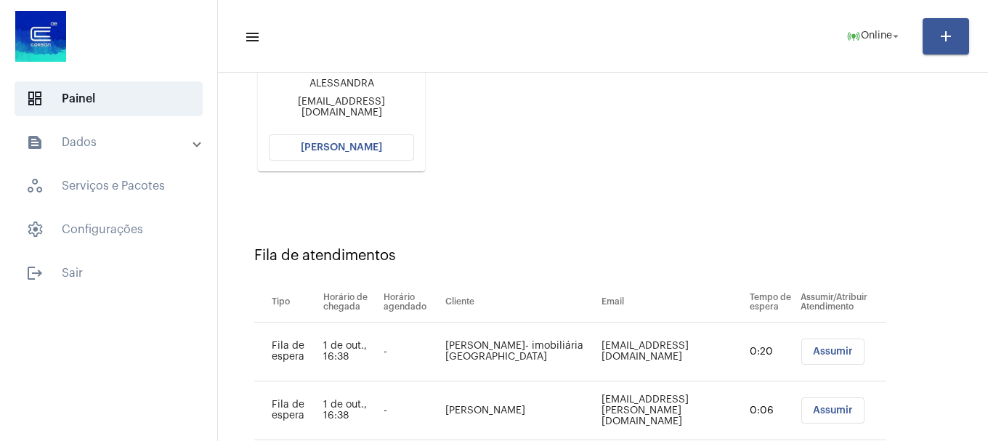
scroll to position [217, 0]
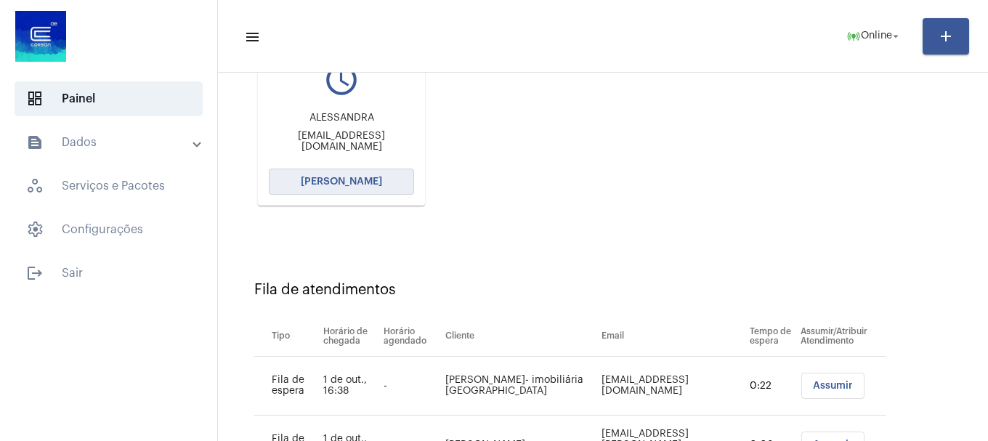
click at [349, 185] on span "[PERSON_NAME]" at bounding box center [341, 181] width 81 height 10
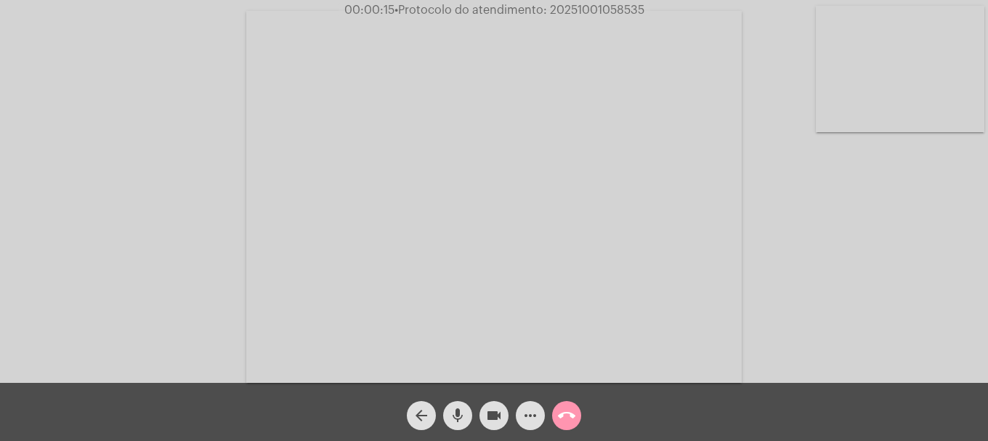
click at [462, 415] on mat-icon "mic" at bounding box center [457, 415] width 17 height 17
click at [462, 415] on mat-icon "mic_off" at bounding box center [457, 415] width 17 height 17
click at [462, 415] on mat-icon "mic" at bounding box center [457, 415] width 17 height 17
click at [462, 415] on mat-icon "mic_off" at bounding box center [457, 415] width 17 height 17
click at [462, 415] on mat-icon "mic" at bounding box center [457, 415] width 17 height 17
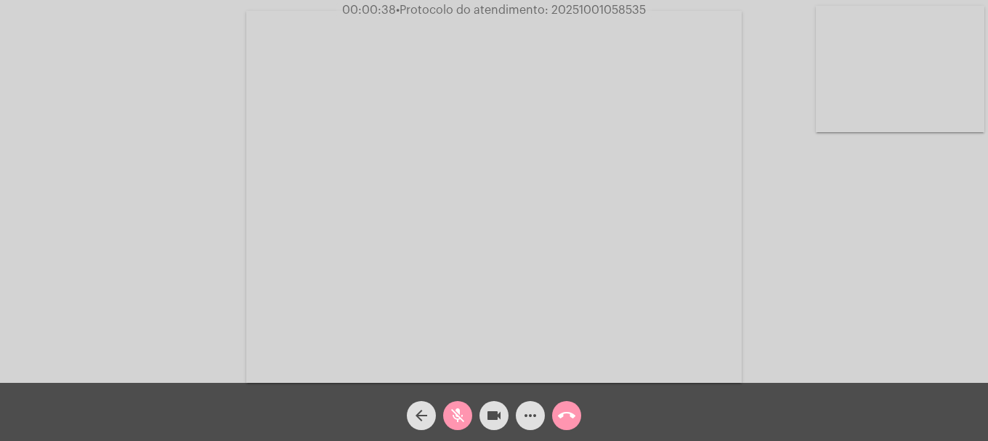
click at [462, 415] on mat-icon "mic_off" at bounding box center [457, 415] width 17 height 17
click at [445, 421] on button "mic" at bounding box center [457, 415] width 29 height 29
click at [445, 421] on button "mic_off" at bounding box center [457, 415] width 29 height 29
click at [561, 414] on mat-icon "call_end" at bounding box center [566, 415] width 17 height 17
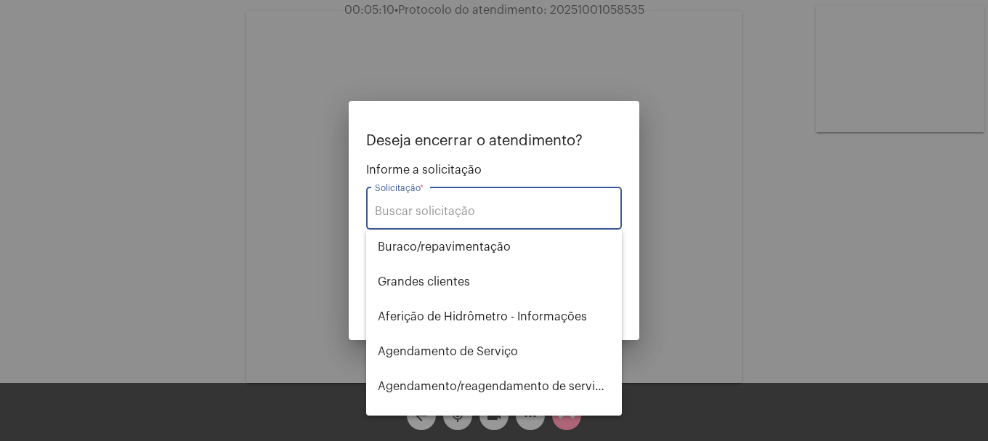
click at [493, 206] on input "Solicitação *" at bounding box center [494, 211] width 238 height 13
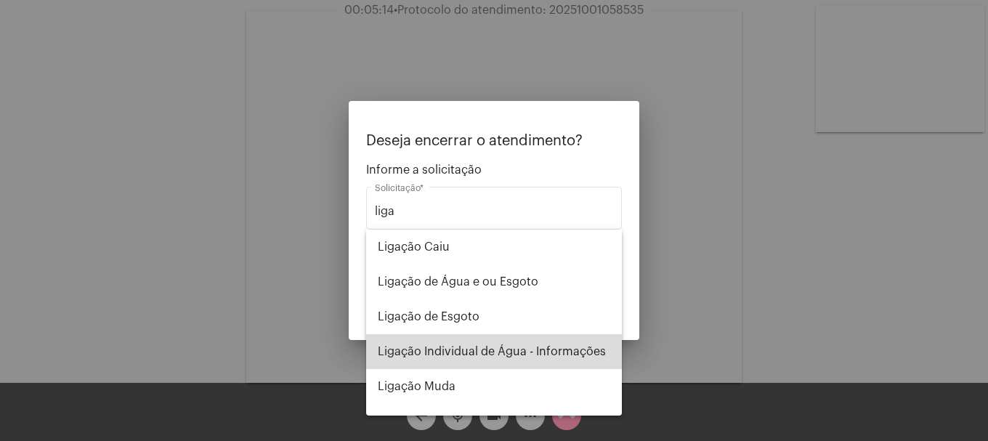
click at [503, 358] on span "Ligação Individual de Água - Informações" at bounding box center [494, 351] width 232 height 35
type input "Ligação Individual de Água - Informações"
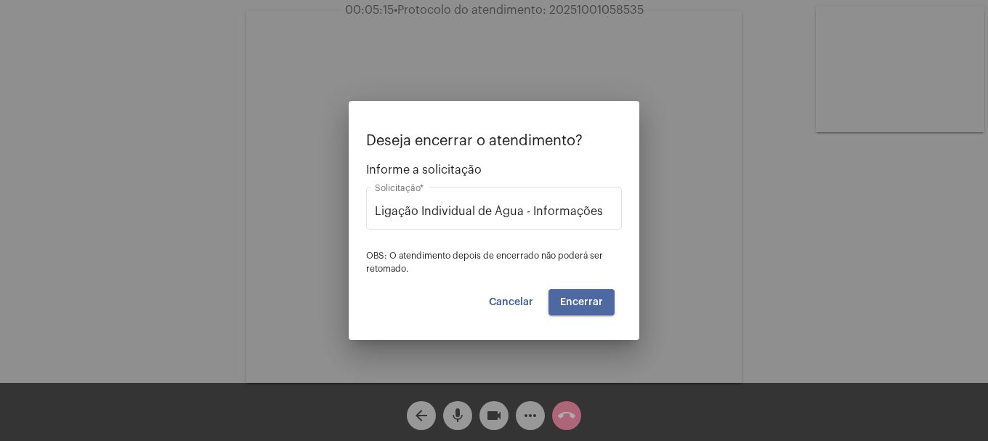
click at [609, 301] on button "Encerrar" at bounding box center [581, 302] width 66 height 26
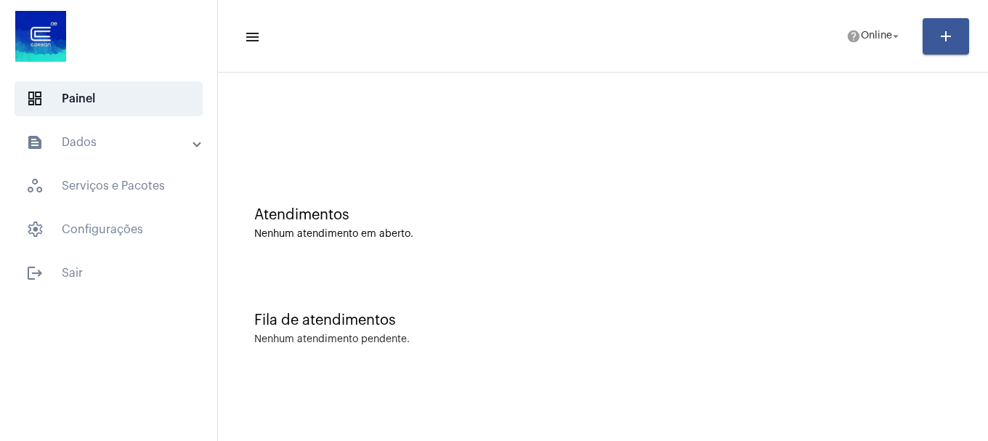
click at [108, 150] on mat-panel-title "text_snippet_outlined Dados" at bounding box center [110, 142] width 168 height 17
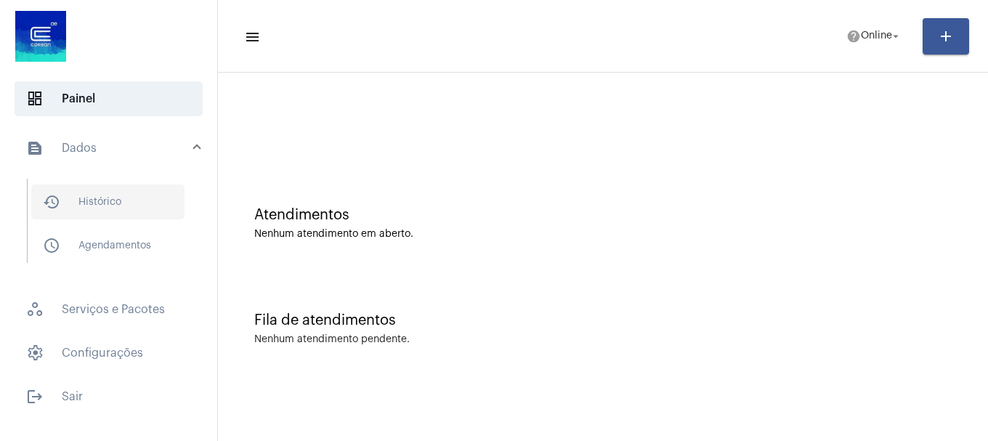
click at [105, 191] on span "history_outlined Histórico" at bounding box center [107, 201] width 153 height 35
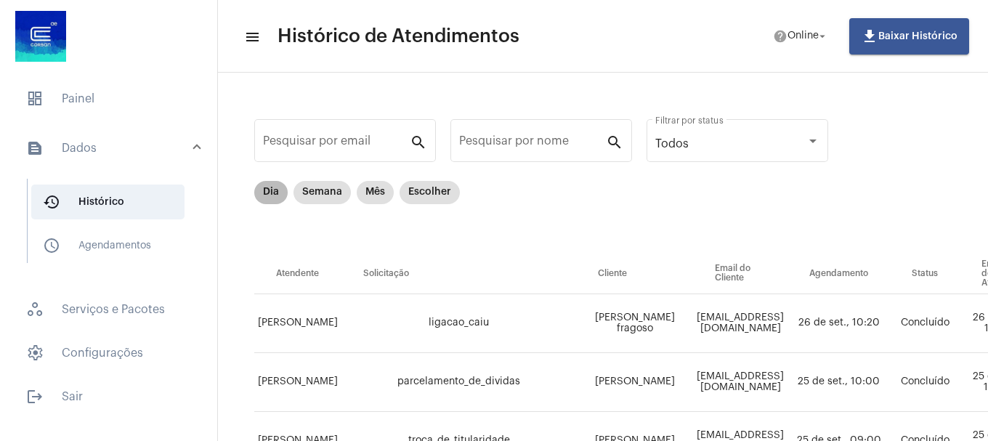
click at [275, 195] on mat-chip "Dia" at bounding box center [270, 192] width 33 height 23
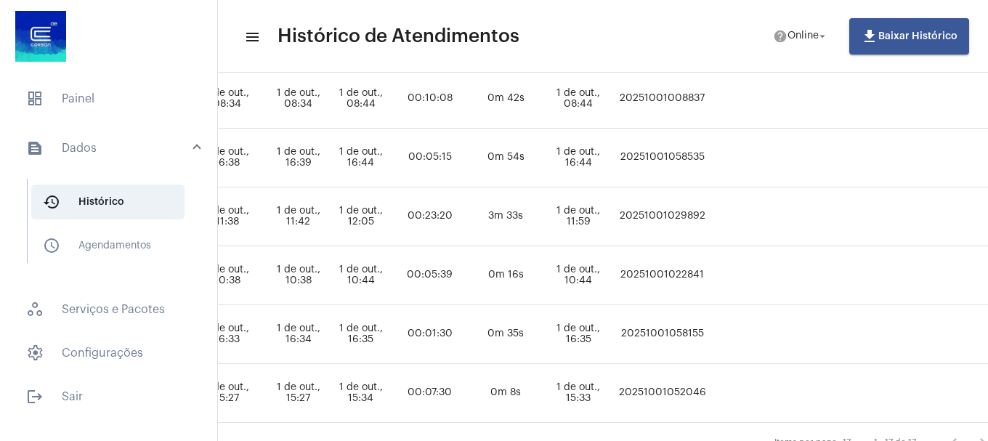
scroll to position [871, 847]
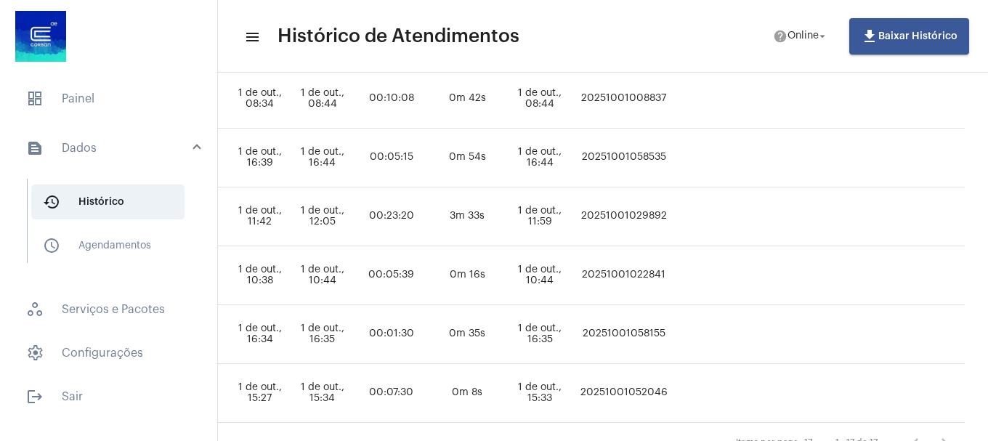
click at [671, 159] on td "20251001058535" at bounding box center [623, 158] width 95 height 59
click at [671, 155] on td "20251001058535" at bounding box center [623, 158] width 95 height 59
copy td "20251001058535"
click at [62, 89] on span "dashboard Painel" at bounding box center [109, 98] width 188 height 35
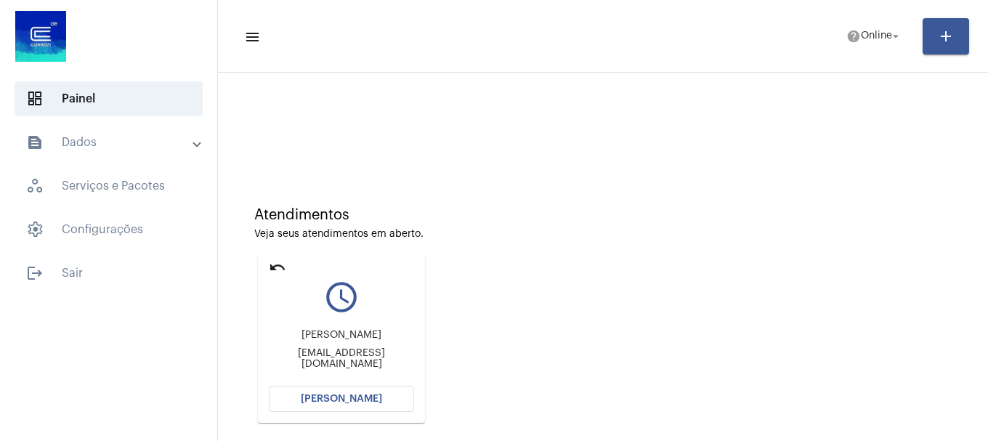
scroll to position [231, 0]
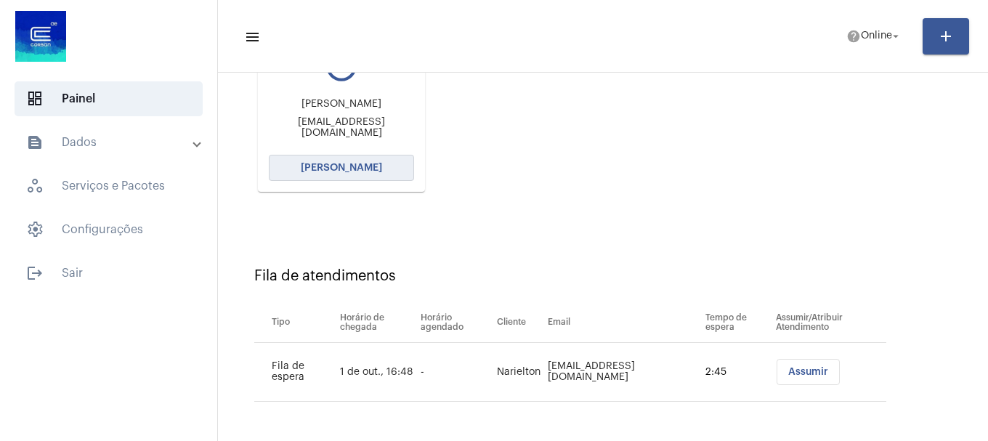
click at [397, 174] on button "[PERSON_NAME]" at bounding box center [341, 168] width 145 height 26
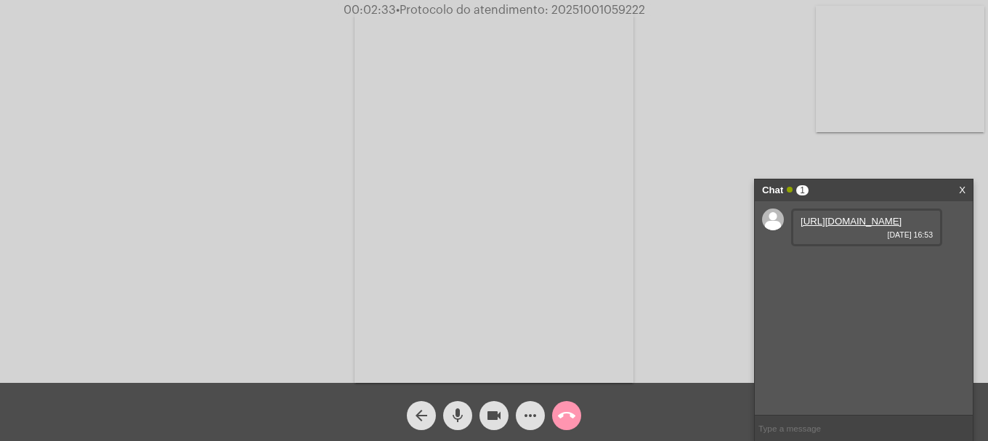
click at [834, 227] on link "[URL][DOMAIN_NAME]" at bounding box center [850, 221] width 101 height 11
click at [460, 417] on mat-icon "mic" at bounding box center [457, 415] width 17 height 17
click at [460, 417] on mat-icon "mic_off" at bounding box center [457, 415] width 17 height 17
click at [460, 417] on mat-icon "mic" at bounding box center [457, 415] width 17 height 17
click at [481, 415] on button "videocam" at bounding box center [493, 415] width 29 height 29
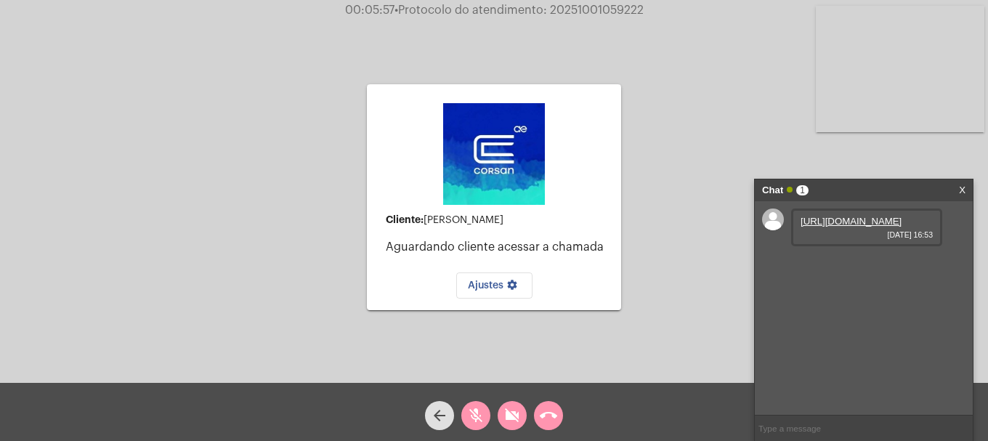
click at [484, 420] on button "mic_off" at bounding box center [475, 415] width 29 height 29
click at [501, 419] on button "videocam_off" at bounding box center [511, 415] width 29 height 29
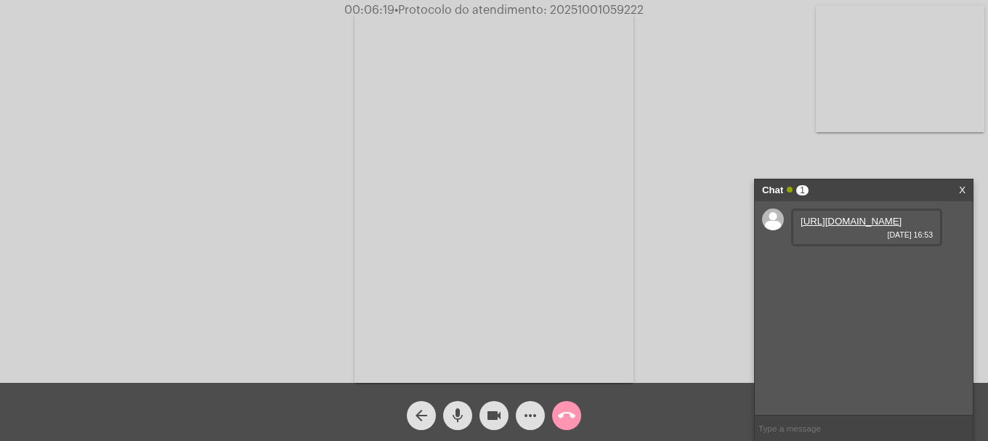
click at [455, 427] on span "mic" at bounding box center [457, 415] width 17 height 29
click at [871, 268] on link "[URL][DOMAIN_NAME]" at bounding box center [850, 262] width 101 height 11
click at [451, 408] on mat-icon "mic_off" at bounding box center [457, 415] width 17 height 17
click at [495, 410] on mat-icon "videocam" at bounding box center [493, 415] width 17 height 17
click at [452, 419] on mat-icon "mic" at bounding box center [457, 415] width 17 height 17
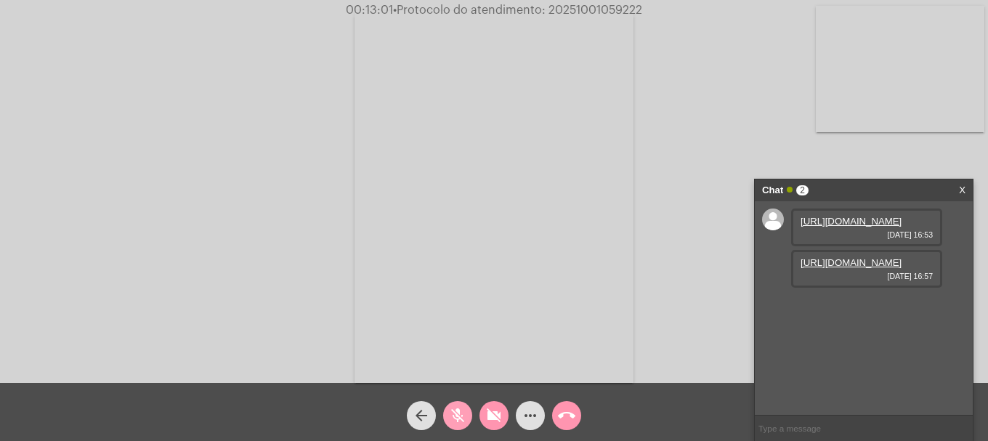
click at [451, 408] on mat-icon "mic_off" at bounding box center [457, 415] width 17 height 17
click at [492, 415] on mat-icon "videocam_off" at bounding box center [493, 415] width 17 height 17
click at [804, 423] on input "text" at bounding box center [864, 427] width 218 height 25
paste input "[EMAIL_ADDRESS][DOMAIN_NAME]"
type input "[EMAIL_ADDRESS][DOMAIN_NAME]"
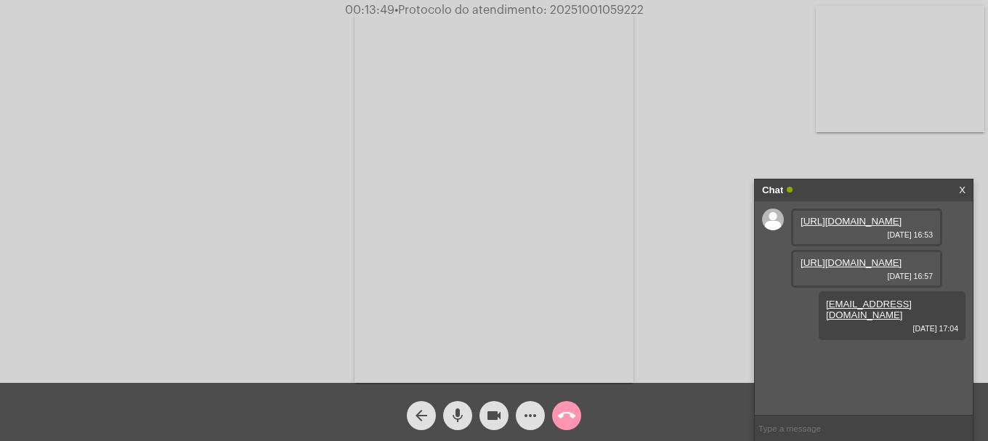
click at [813, 422] on input "text" at bounding box center [864, 427] width 218 height 25
paste input "AGERGS - 0800 979 0066"
type input "AGERGS - 0800 979 0066"
click at [843, 429] on input "text" at bounding box center [864, 427] width 218 height 25
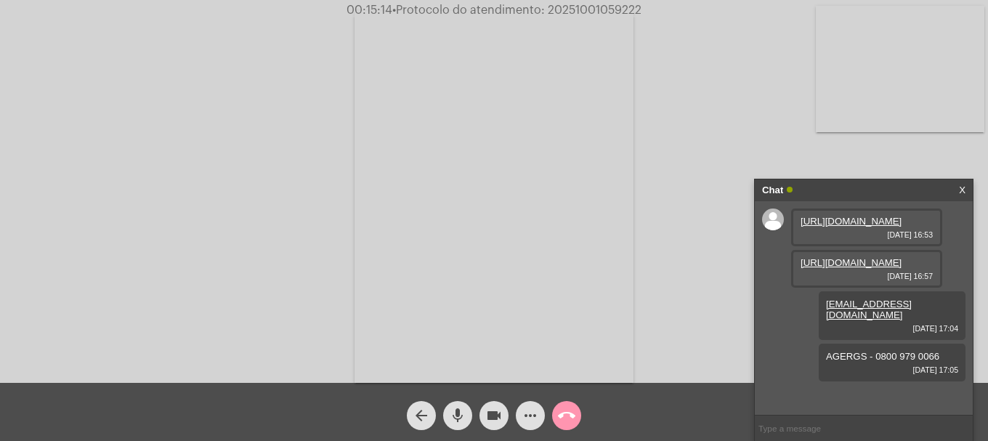
paste input "[PHONE_NUMBER]"
type input "[PHONE_NUMBER]"
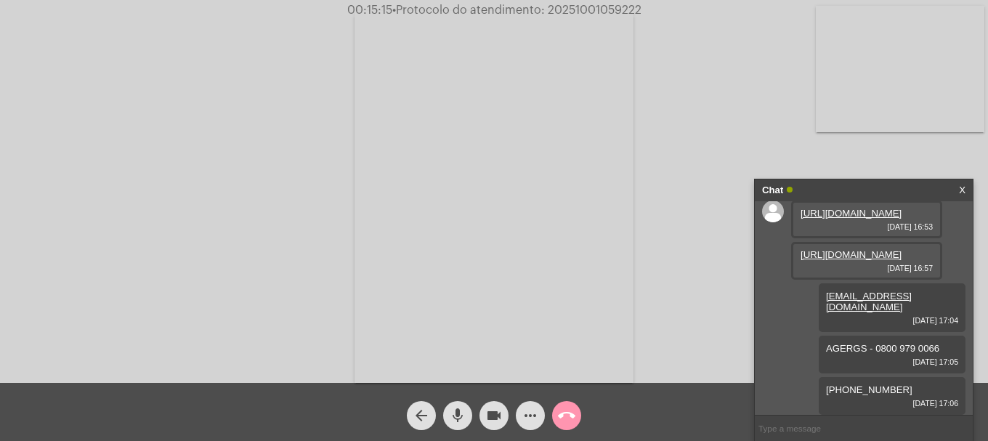
scroll to position [73, 0]
click at [866, 425] on input "text" at bounding box center [864, 427] width 218 height 25
paste input "Av. [PERSON_NAME][STREET_ADDRESS] - mapa 90020-023"
drag, startPoint x: 926, startPoint y: 426, endPoint x: 902, endPoint y: 431, distance: 24.5
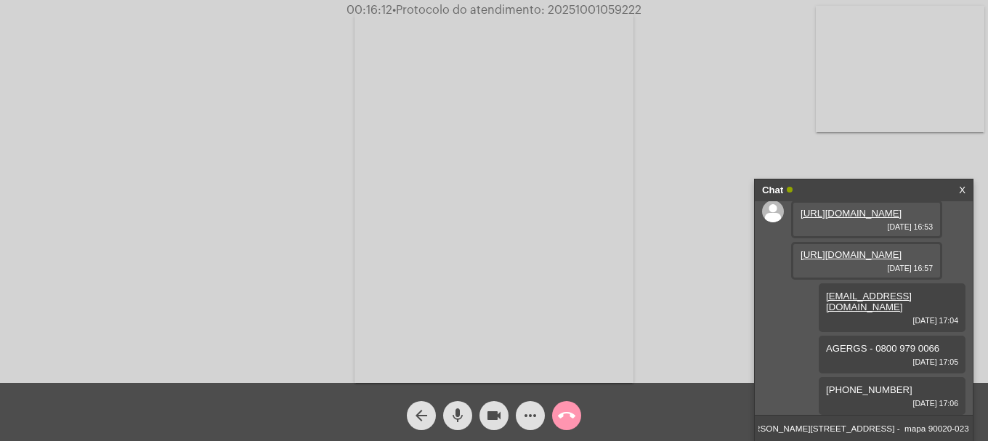
click at [902, 431] on input "Av. [PERSON_NAME][STREET_ADDRESS] - mapa 90020-023" at bounding box center [864, 427] width 218 height 25
type input "Av. [PERSON_NAME], [STREET_ADDRESS]"
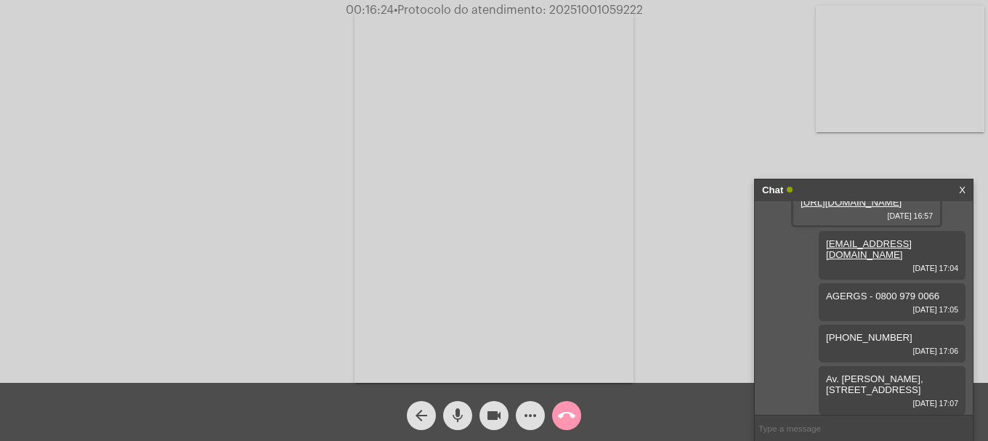
click at [561, 419] on mat-icon "call_end" at bounding box center [566, 415] width 17 height 17
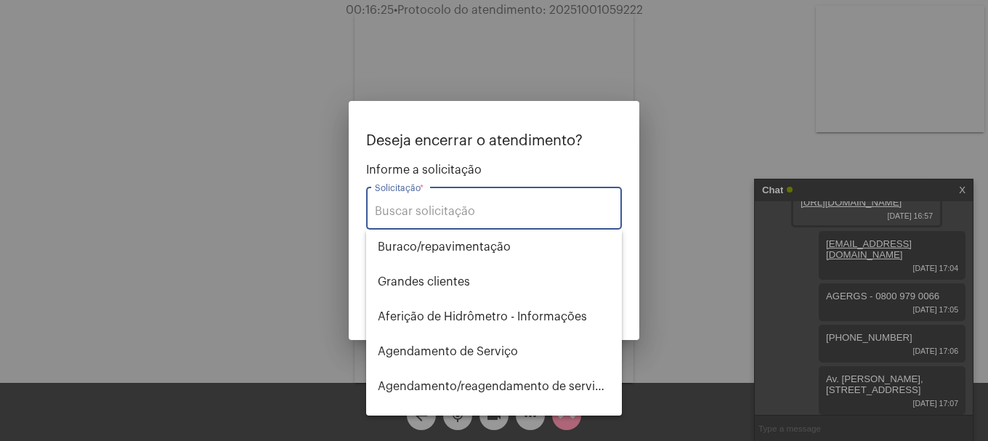
click at [477, 220] on div "Solicitação *" at bounding box center [494, 207] width 238 height 46
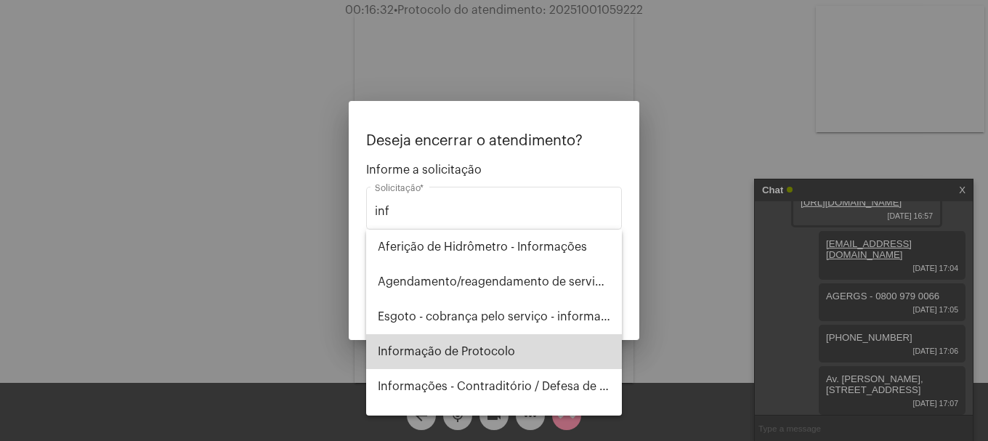
click at [525, 354] on span "Informação de Protocolo" at bounding box center [494, 351] width 232 height 35
type input "Informação de Protocolo"
click at [525, 354] on div at bounding box center [494, 220] width 988 height 441
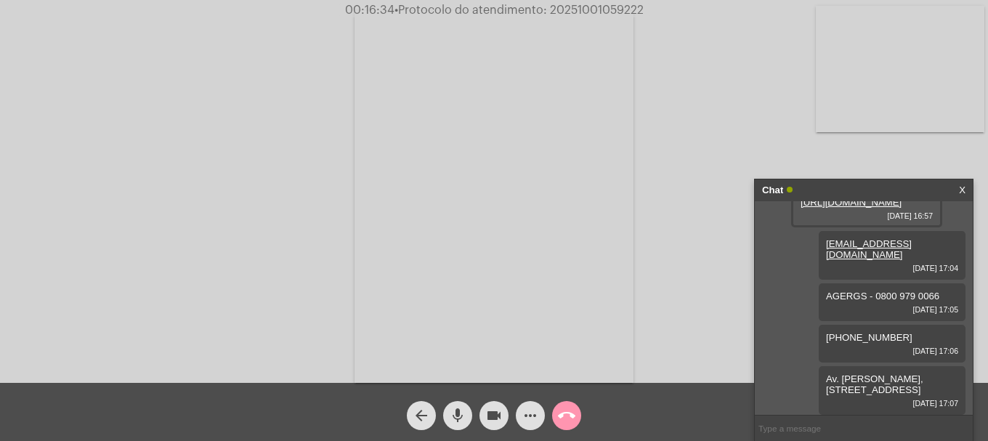
click at [598, 11] on span "• Protocolo do atendimento: 20251001059222" at bounding box center [518, 10] width 249 height 12
drag, startPoint x: 598, startPoint y: 11, endPoint x: 564, endPoint y: 9, distance: 34.2
click at [564, 9] on span "• Protocolo do atendimento: 20251001059222" at bounding box center [518, 10] width 249 height 12
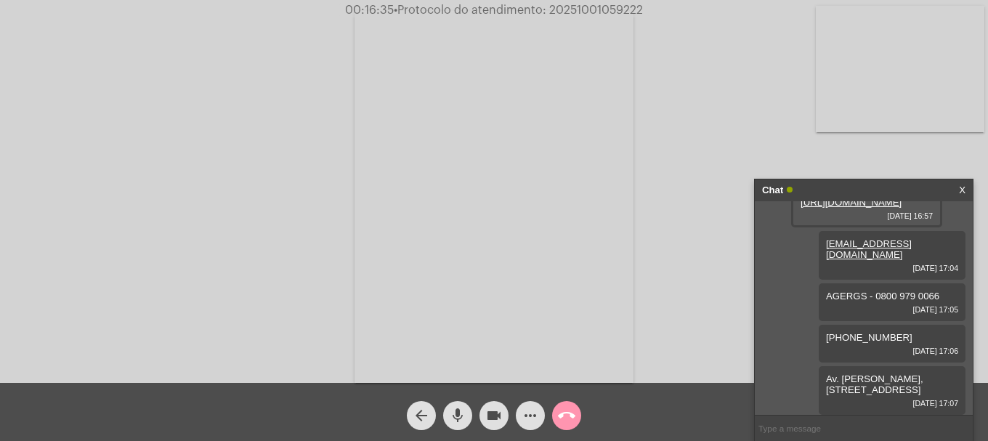
click at [564, 9] on span "• Protocolo do atendimento: 20251001059222" at bounding box center [518, 10] width 249 height 12
click at [561, 417] on mat-icon "call_end" at bounding box center [566, 415] width 17 height 17
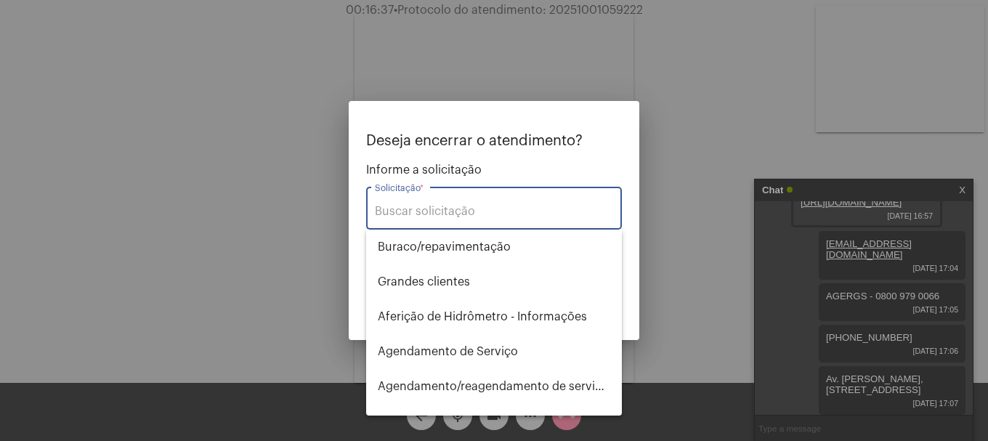
click at [519, 211] on input "Solicitação *" at bounding box center [494, 211] width 238 height 13
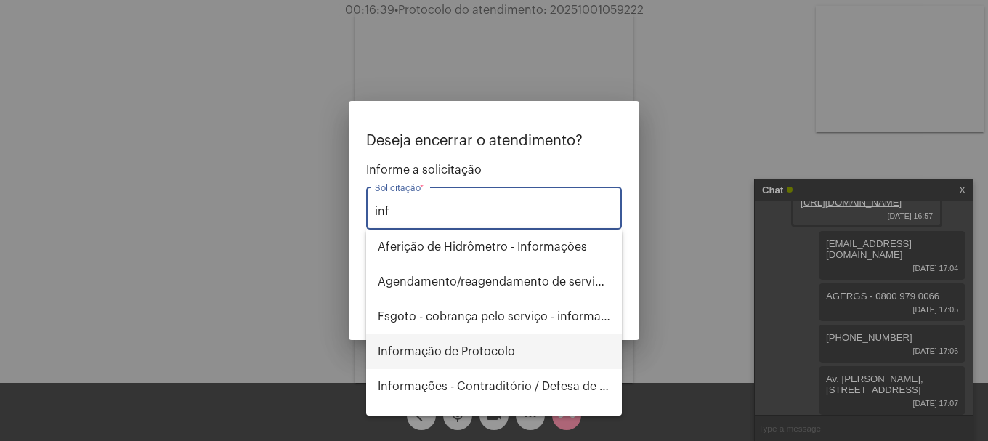
click at [476, 351] on span "Informação de Protocolo" at bounding box center [494, 351] width 232 height 35
type input "Informação de Protocolo"
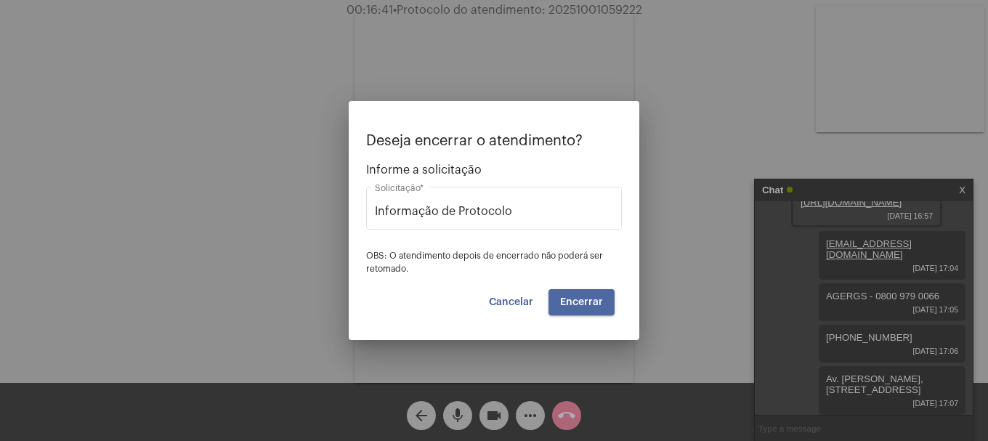
click at [593, 311] on button "Encerrar" at bounding box center [581, 302] width 66 height 26
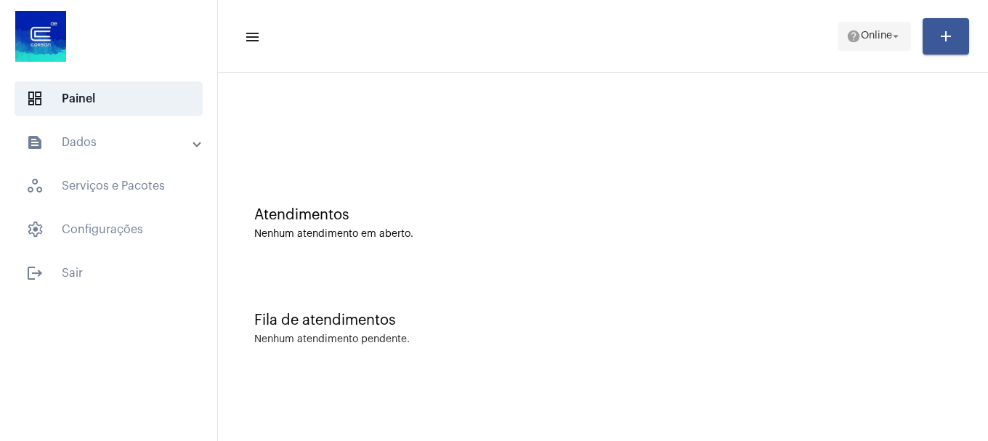
click at [837, 32] on button "help Online arrow_drop_down" at bounding box center [873, 36] width 73 height 29
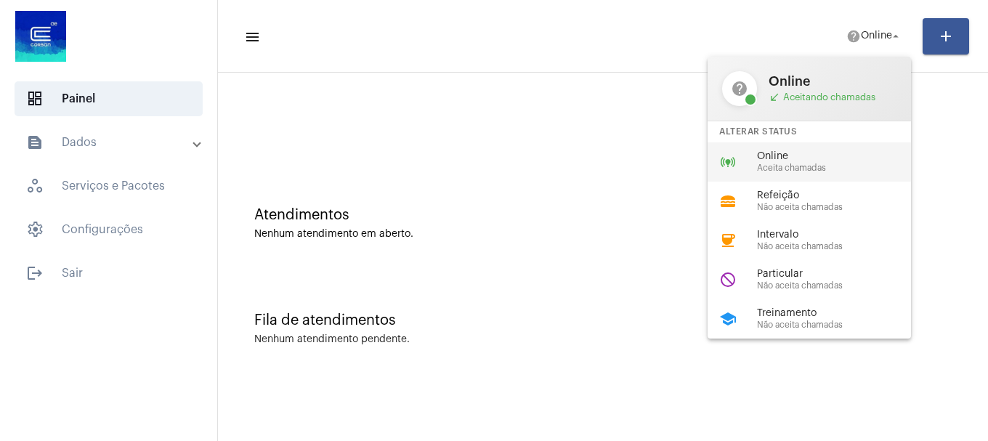
click at [829, 163] on span "Aceita chamadas" at bounding box center [840, 167] width 166 height 9
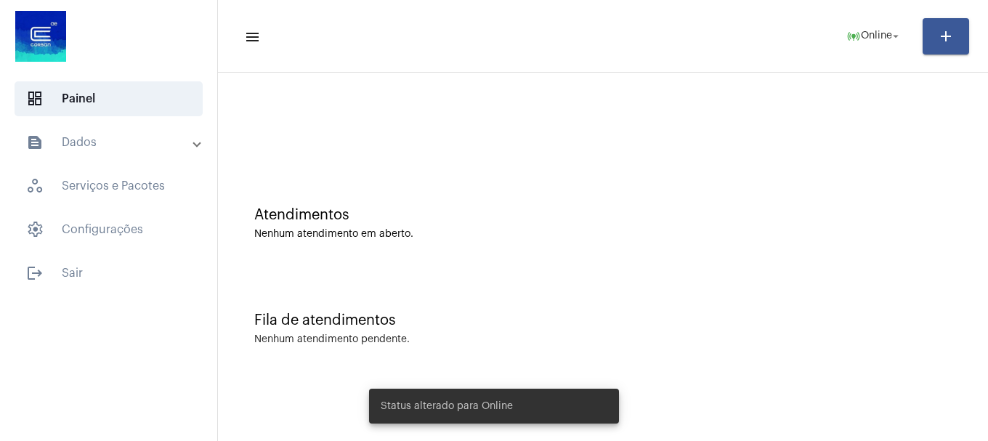
click at [168, 121] on mat-list "dashboard Painel text_snippet_outlined Dados history_outlined Histórico schedul…" at bounding box center [108, 183] width 217 height 215
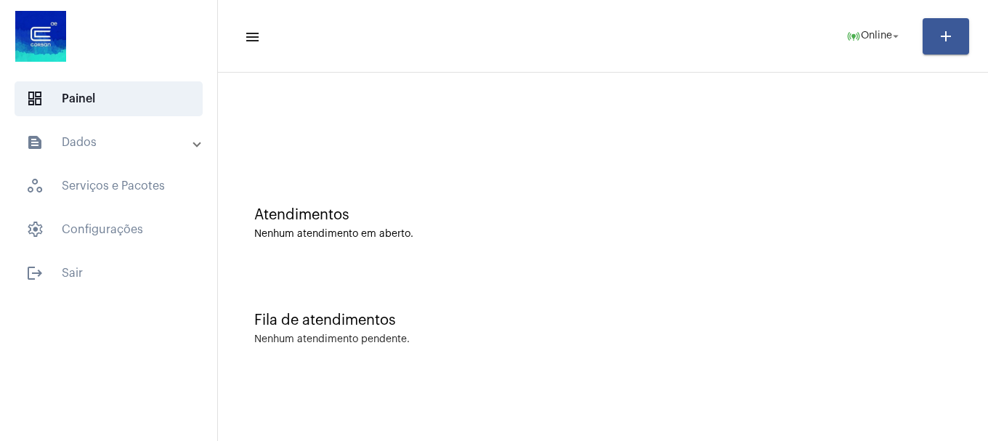
click at [161, 131] on mat-expansion-panel-header "text_snippet_outlined Dados" at bounding box center [113, 142] width 208 height 35
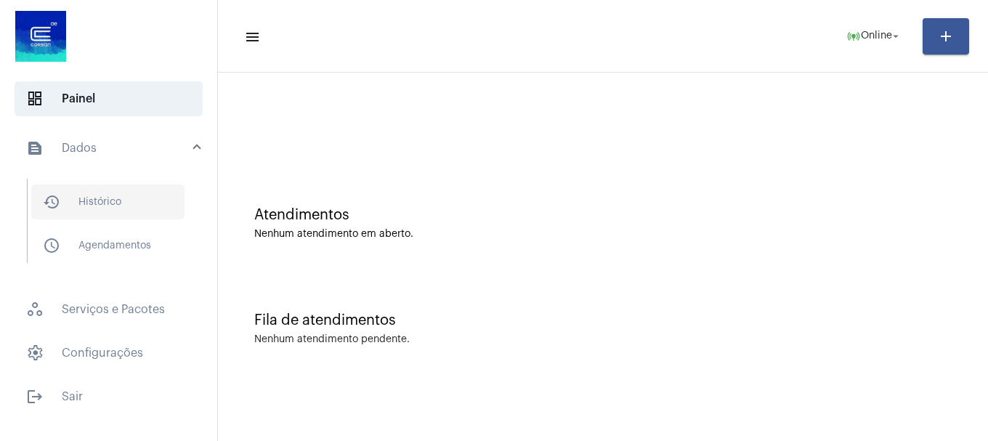
click at [140, 187] on span "history_outlined Histórico" at bounding box center [107, 201] width 153 height 35
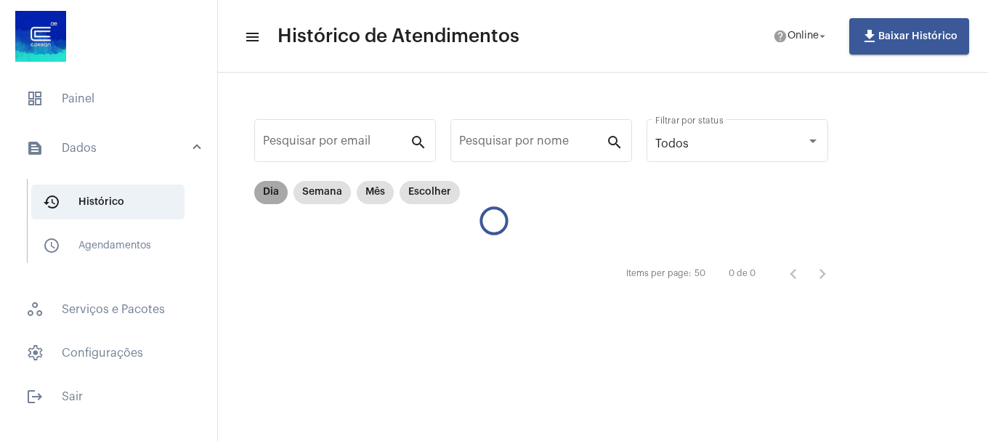
click at [267, 195] on mat-chip "Dia" at bounding box center [270, 192] width 33 height 23
click at [829, 33] on mat-icon "arrow_drop_down" at bounding box center [822, 36] width 13 height 13
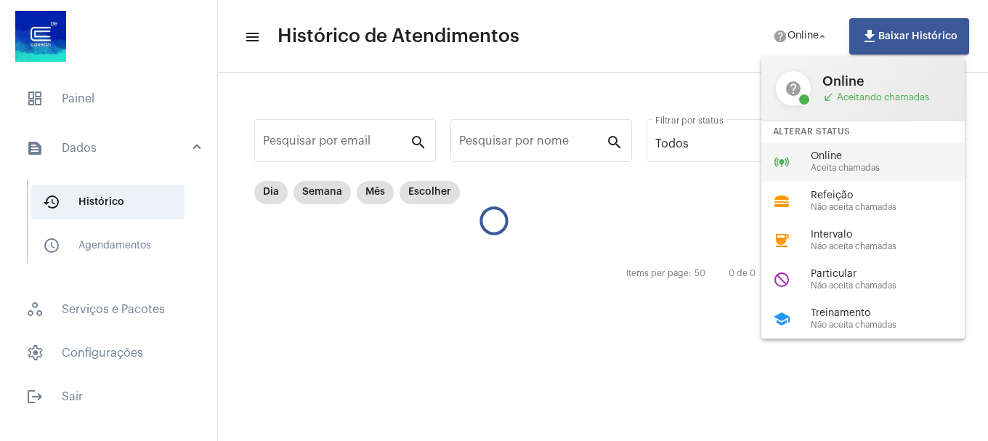
click at [797, 159] on div "online_prediction Online Aceita chamadas" at bounding box center [874, 161] width 227 height 39
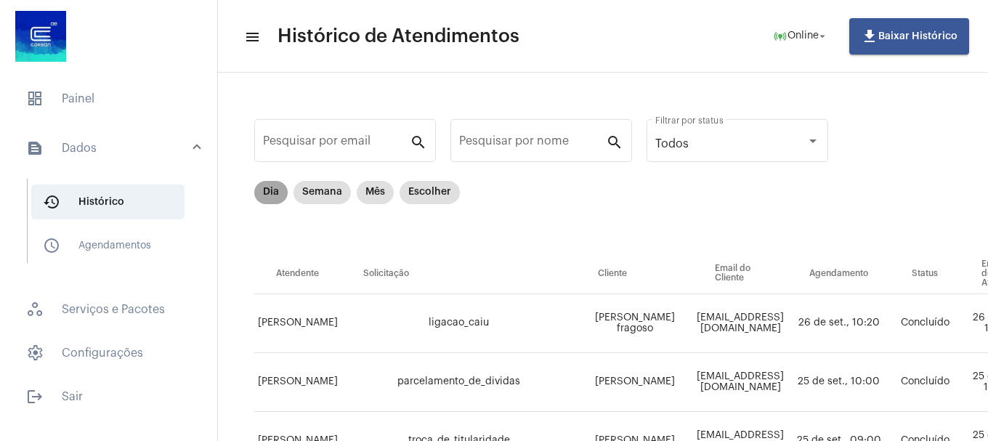
click at [270, 198] on mat-chip "Dia" at bounding box center [270, 192] width 33 height 23
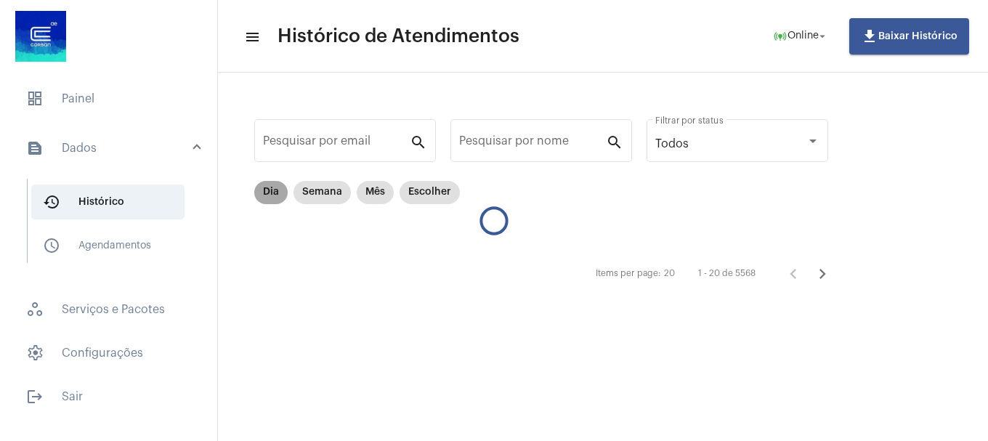
click at [270, 198] on mat-chip "Dia" at bounding box center [270, 192] width 33 height 23
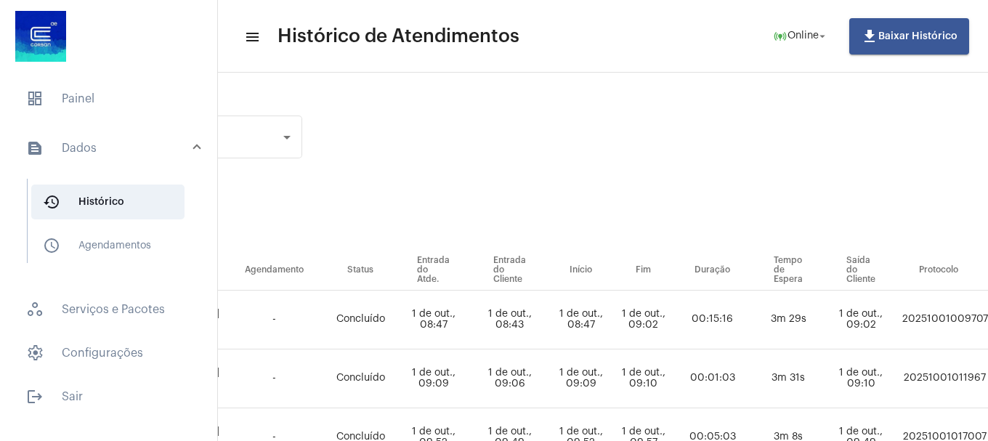
scroll to position [0, 526]
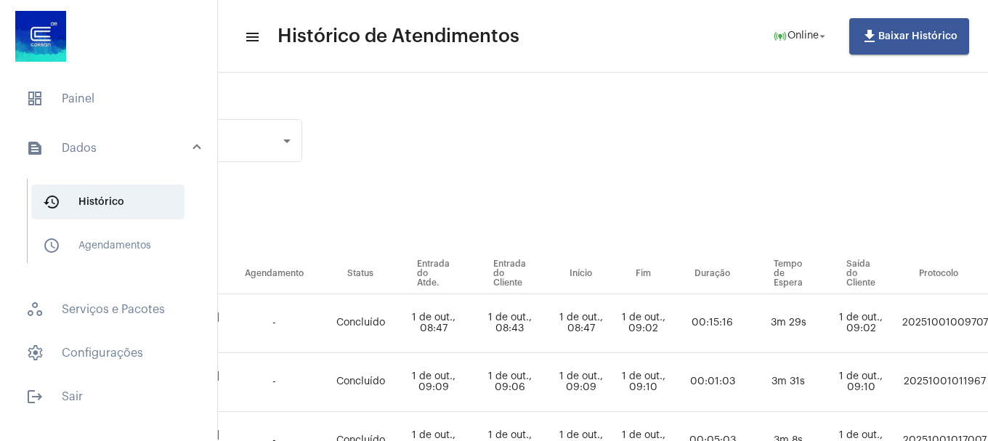
click at [60, 123] on mat-list "dashboard Painel text_snippet_outlined Dados history_outlined Histórico schedul…" at bounding box center [108, 245] width 217 height 338
click at [68, 102] on span "dashboard Painel" at bounding box center [109, 98] width 188 height 35
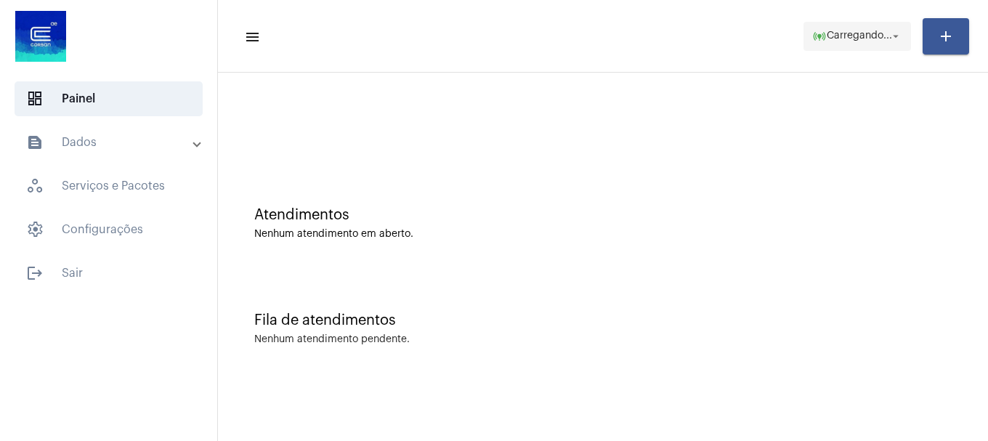
click at [854, 44] on span "online_prediction Carregando... arrow_drop_down" at bounding box center [857, 36] width 90 height 26
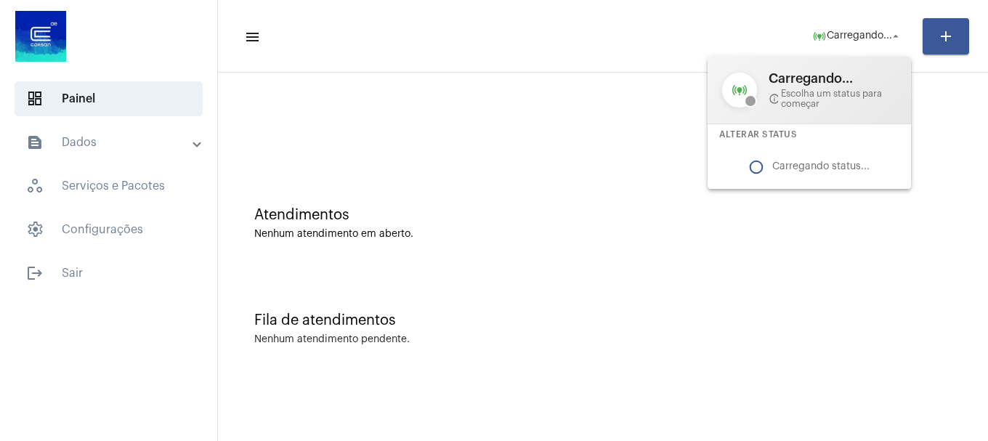
click at [628, 214] on div at bounding box center [494, 220] width 988 height 441
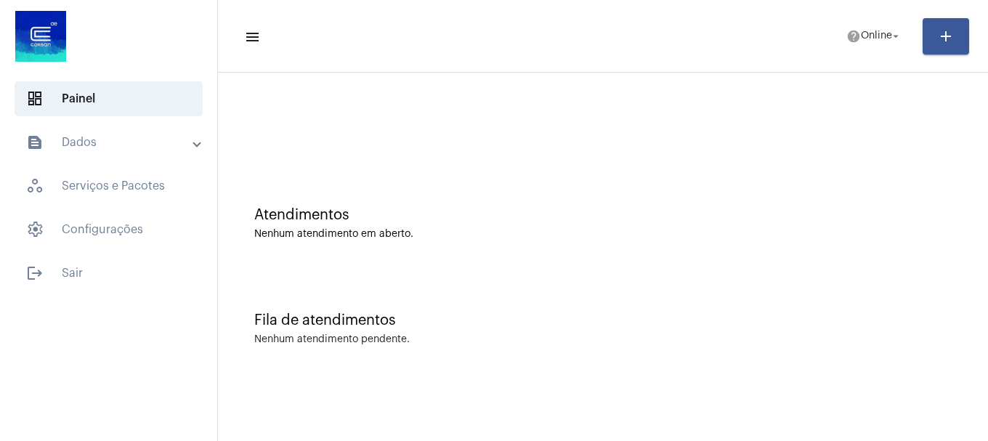
drag, startPoint x: 904, startPoint y: 12, endPoint x: 899, endPoint y: 20, distance: 8.9
click at [902, 15] on mat-toolbar-row "menu help Online arrow_drop_down add" at bounding box center [603, 36] width 770 height 46
click at [891, 28] on span "help Online arrow_drop_down" at bounding box center [874, 36] width 56 height 26
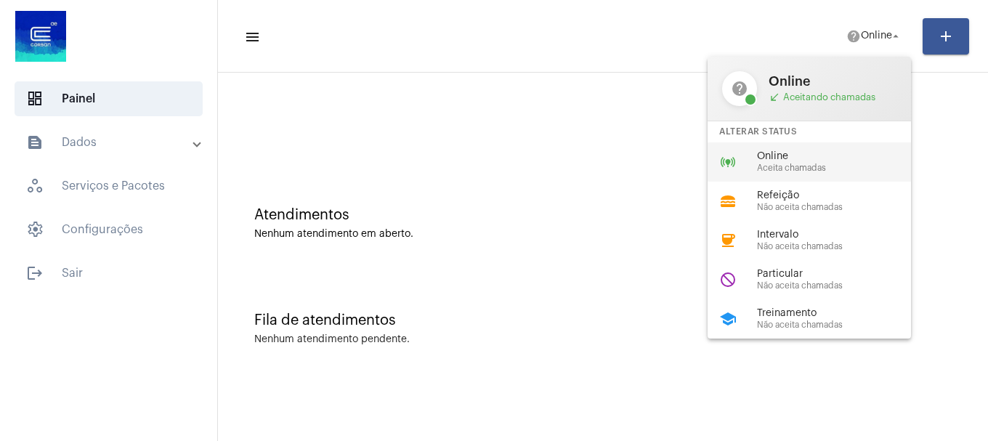
click at [829, 156] on span "Online" at bounding box center [840, 156] width 166 height 11
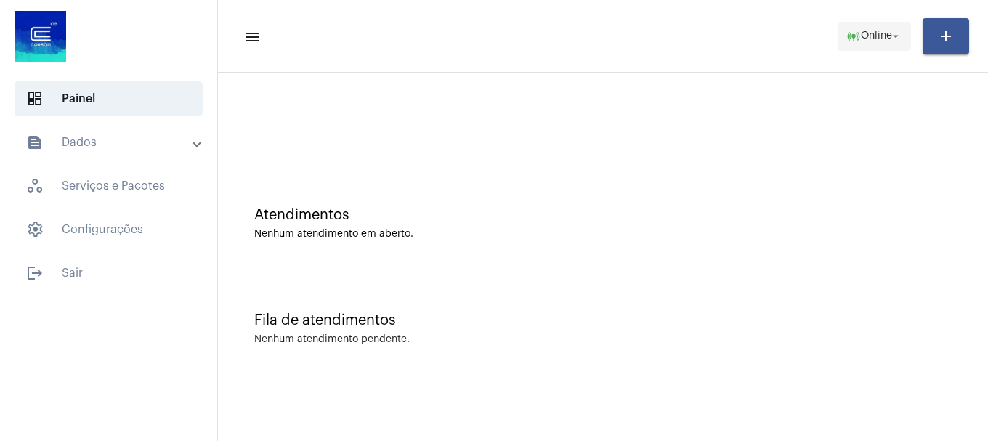
click at [860, 27] on span "online_prediction Online arrow_drop_down" at bounding box center [874, 36] width 56 height 26
